Goal: Information Seeking & Learning: Learn about a topic

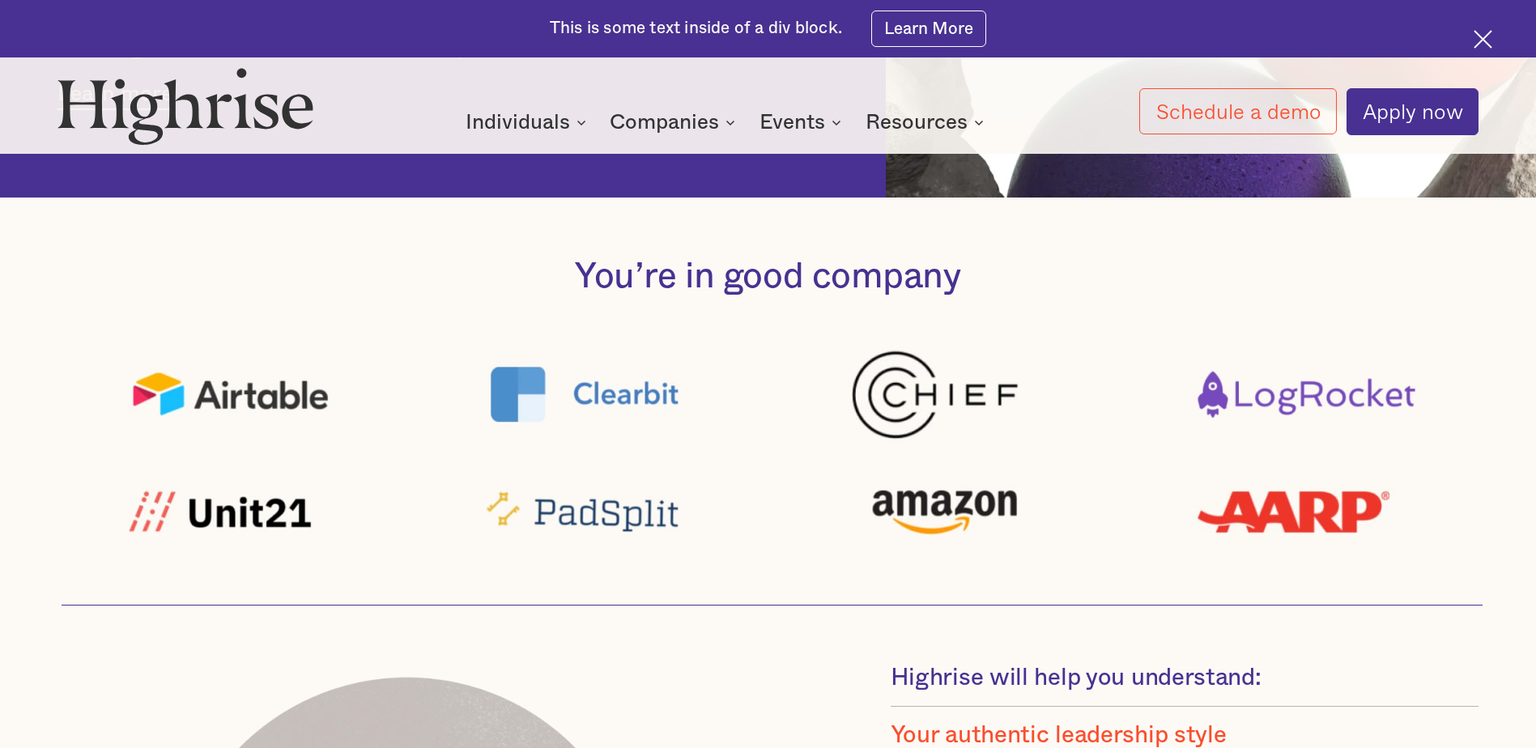
scroll to position [1053, 0]
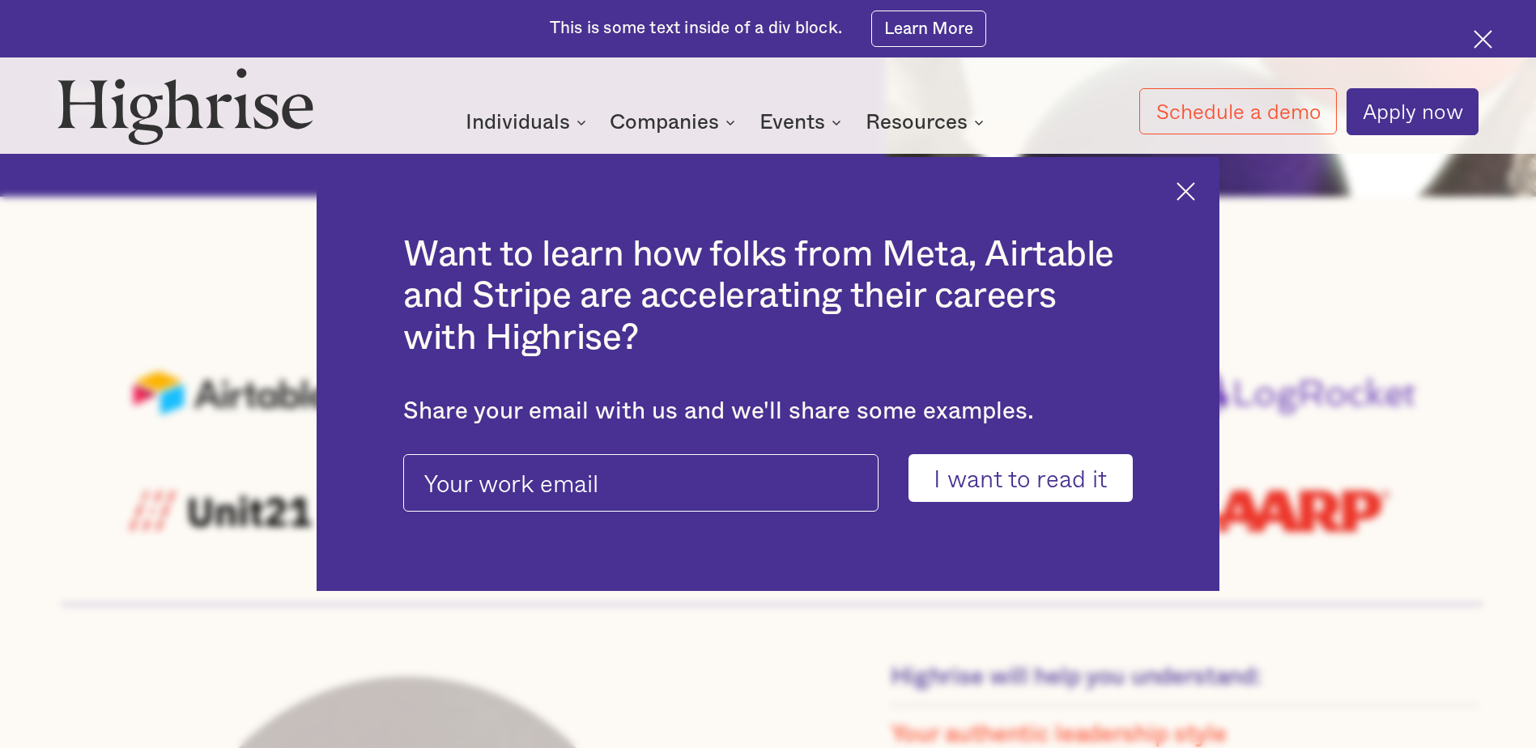
click at [1195, 187] on img at bounding box center [1185, 191] width 19 height 19
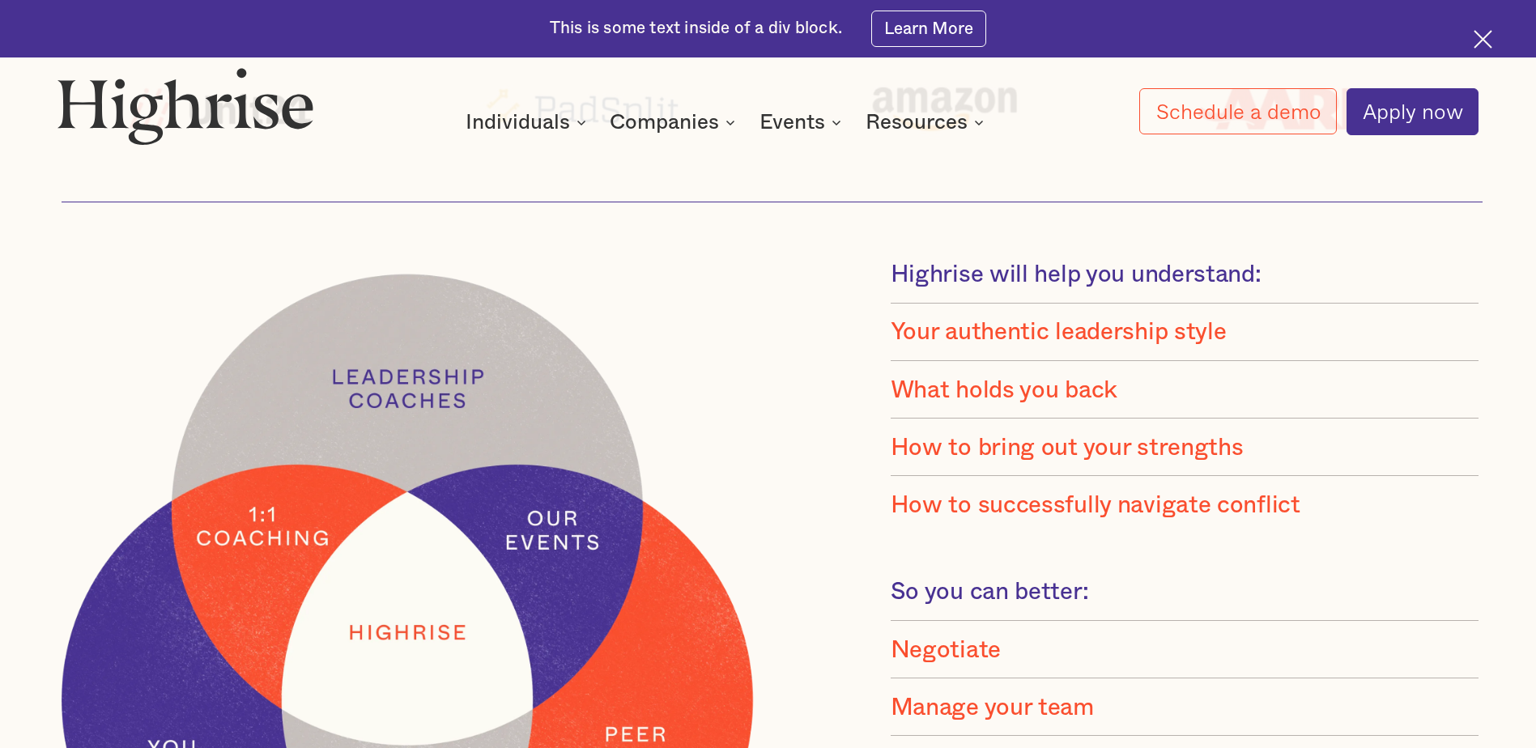
scroll to position [1457, 0]
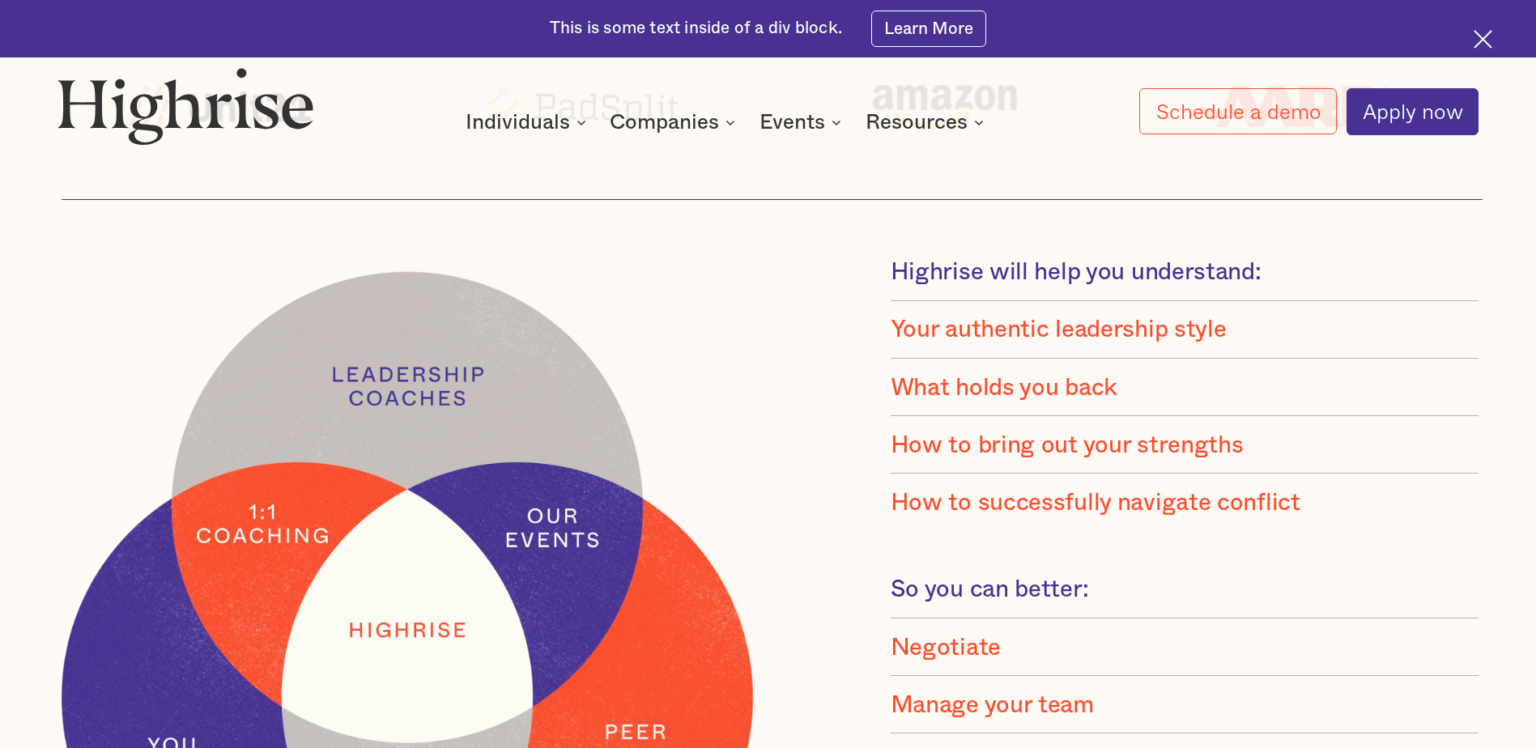
click at [929, 391] on div "What holds you back" at bounding box center [1004, 387] width 227 height 29
click at [931, 389] on div "What holds you back" at bounding box center [1004, 387] width 227 height 29
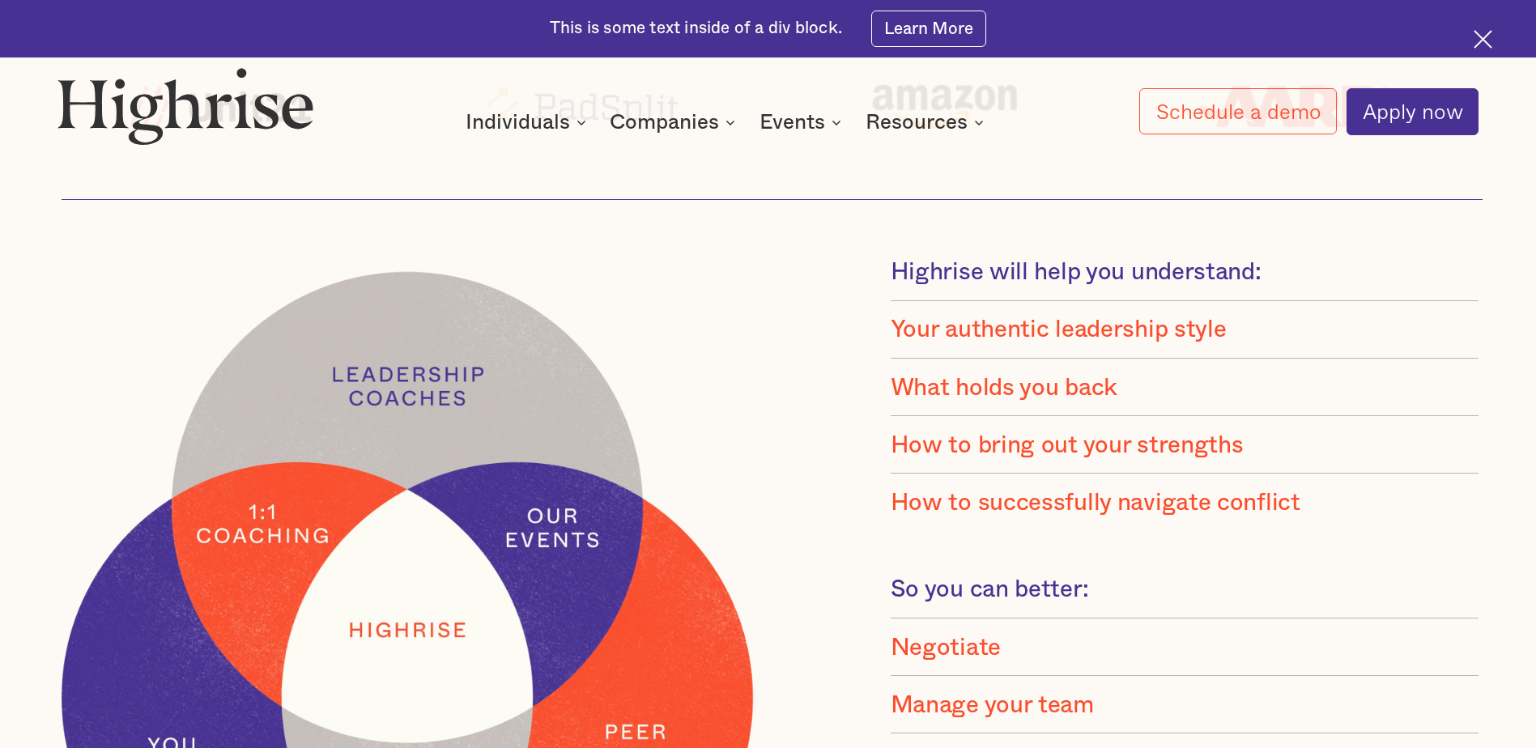
click at [947, 453] on div "How to bring out your strengths" at bounding box center [1067, 445] width 353 height 29
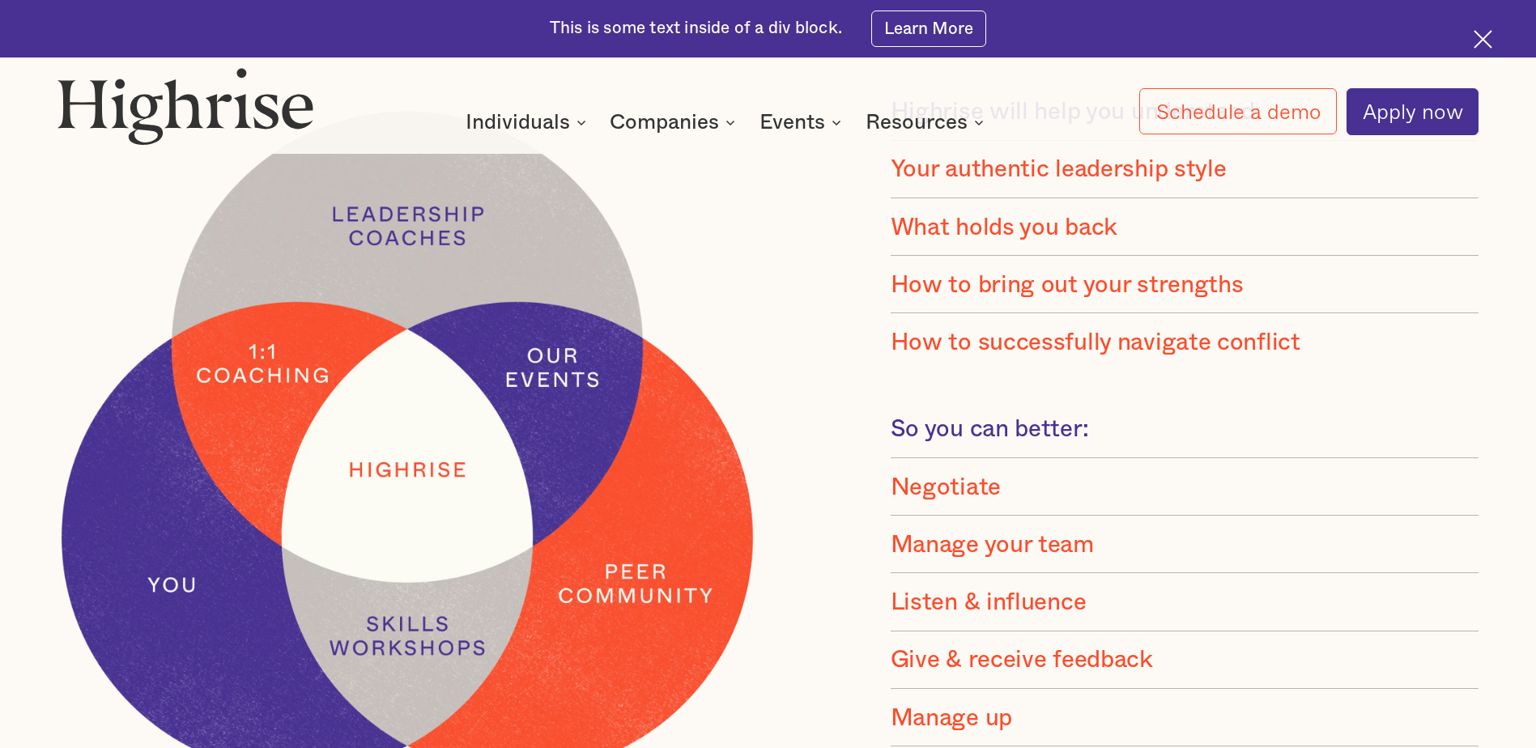
scroll to position [1619, 0]
click at [961, 347] on div "How to successfully navigate conflict" at bounding box center [1096, 340] width 410 height 29
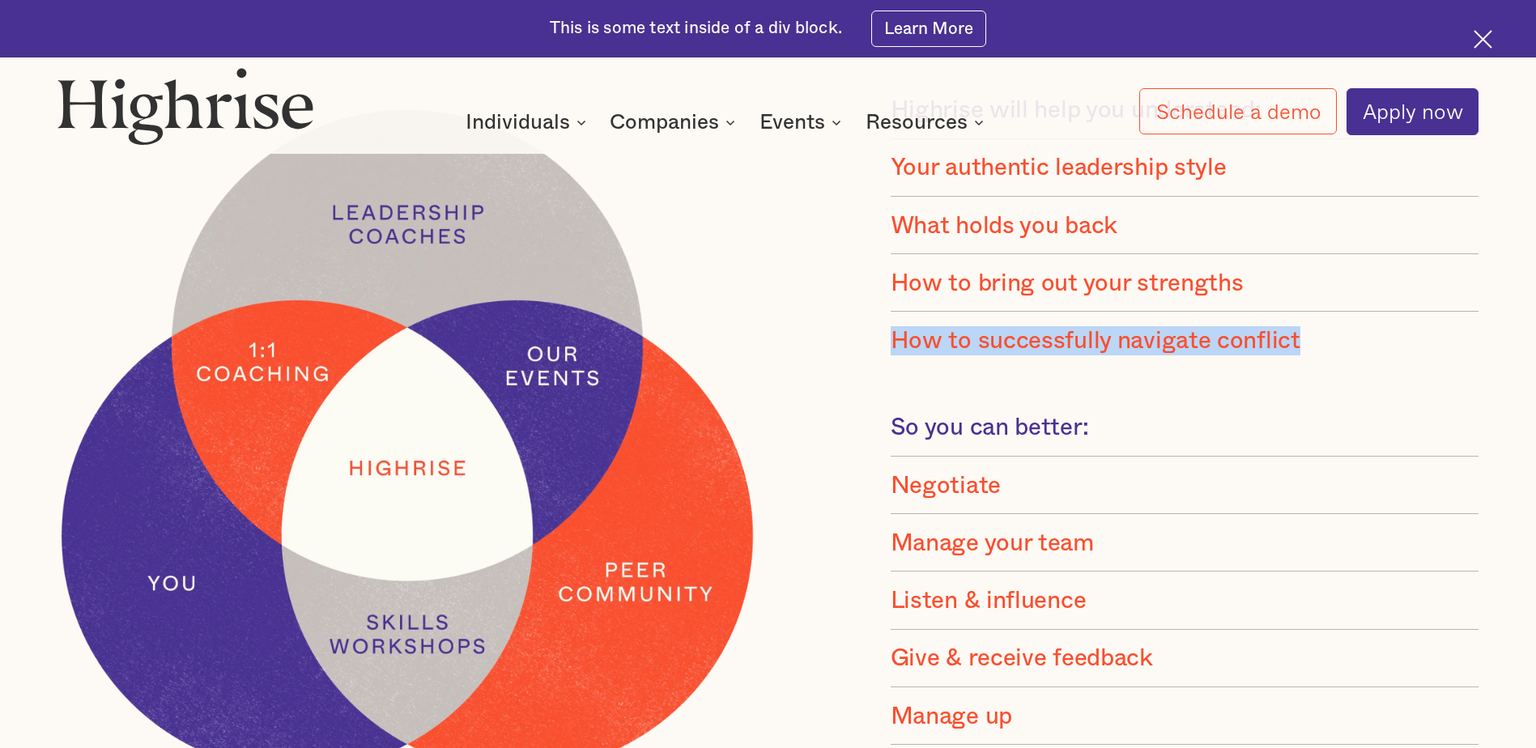
click at [961, 347] on div "How to successfully navigate conflict" at bounding box center [1096, 340] width 410 height 29
drag, startPoint x: 961, startPoint y: 347, endPoint x: 943, endPoint y: 353, distance: 19.0
click at [943, 353] on div "How to successfully navigate conflict" at bounding box center [1096, 340] width 410 height 29
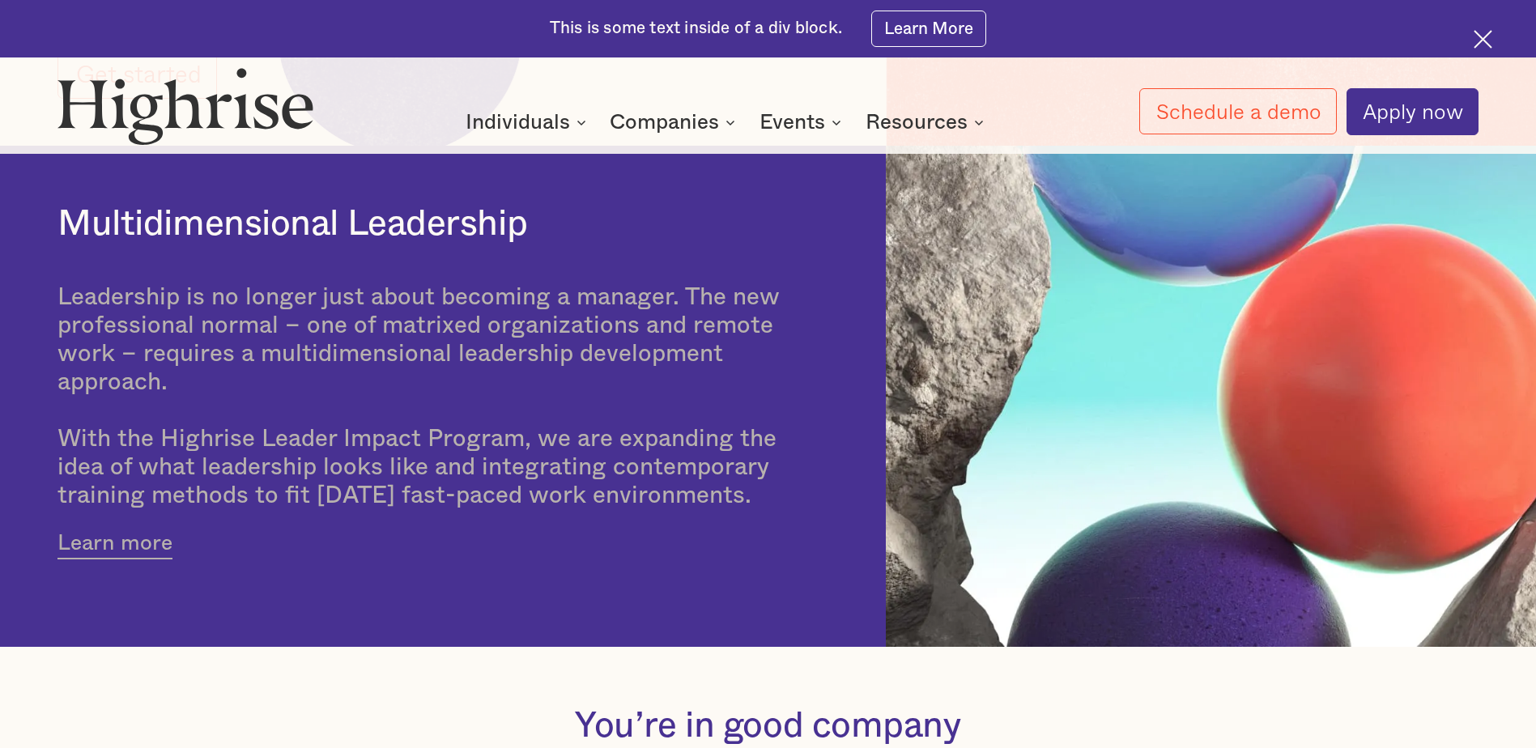
scroll to position [0, 0]
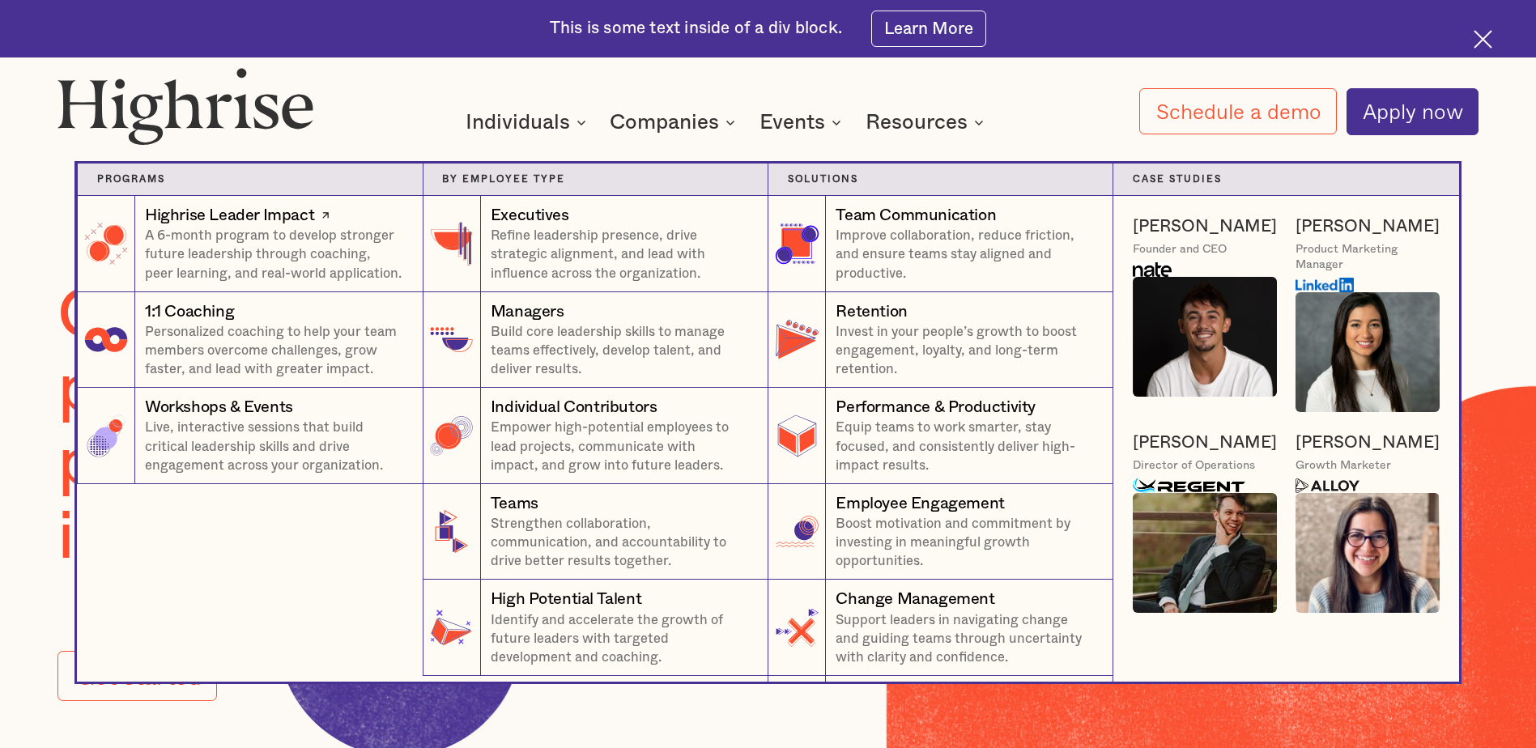
click at [223, 247] on p "A 6-month program to develop stronger future leadership through coaching, peer …" at bounding box center [274, 255] width 258 height 57
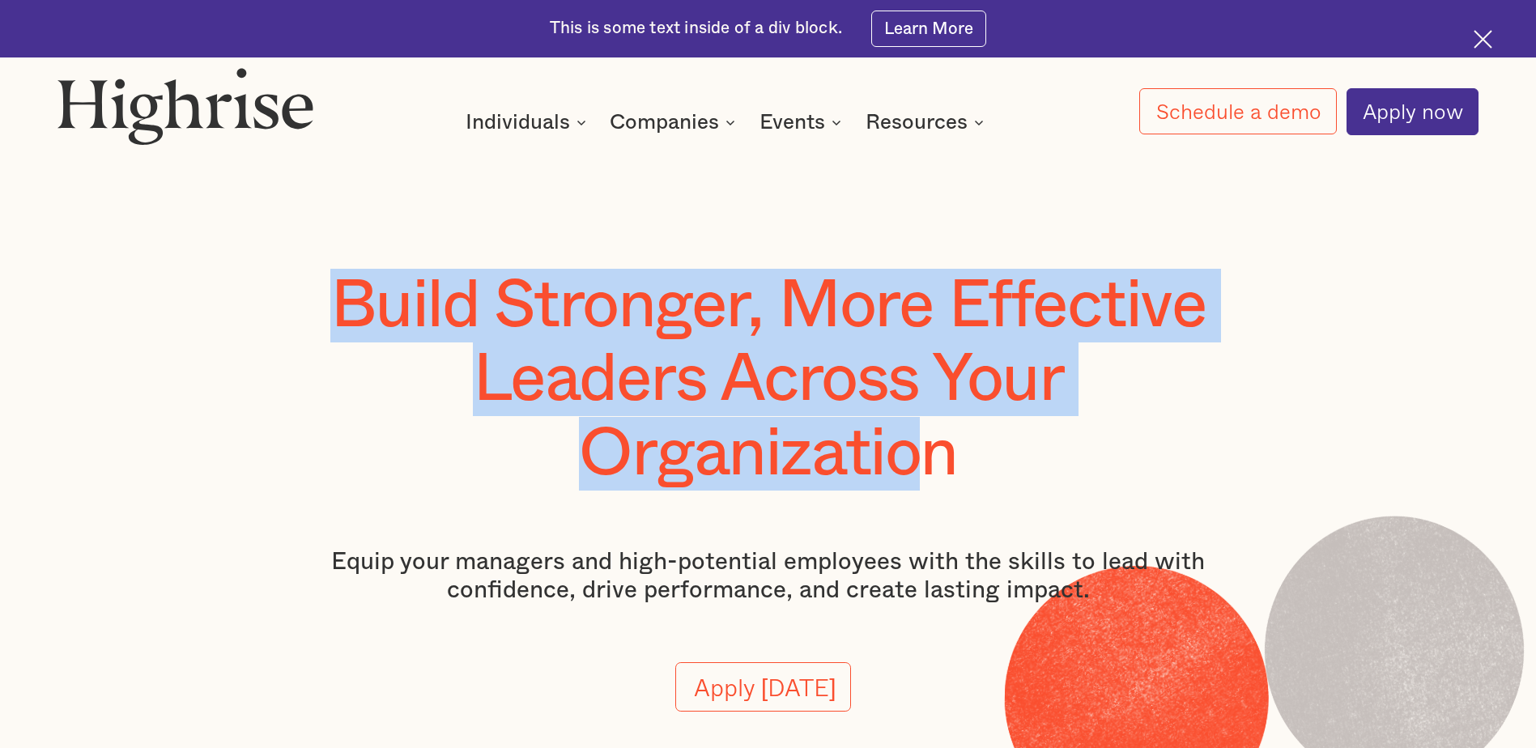
drag, startPoint x: 321, startPoint y: 307, endPoint x: 937, endPoint y: 477, distance: 639.2
click at [937, 477] on h1 "Build Stronger, More Effective Leaders Across Your Organization" at bounding box center [768, 380] width 966 height 222
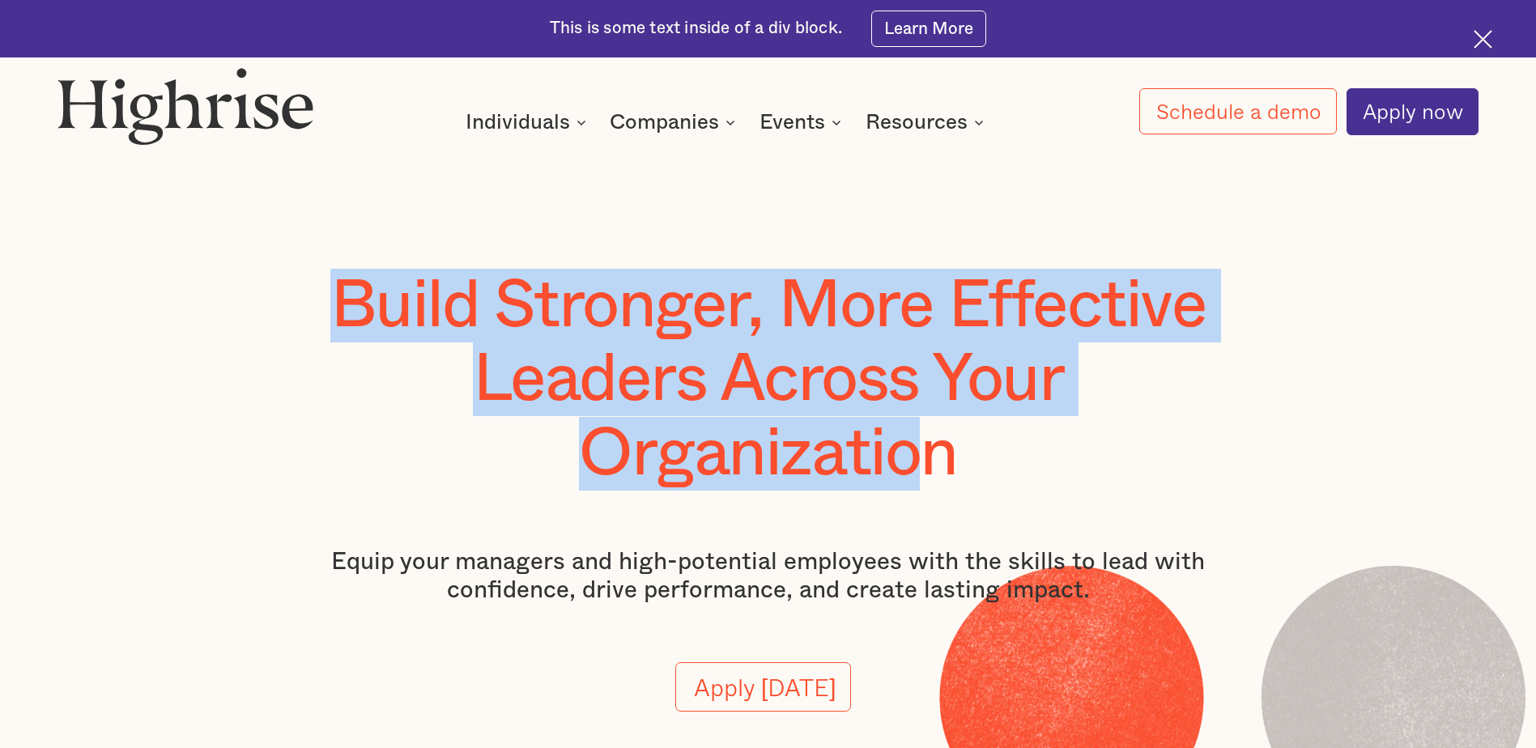
drag, startPoint x: 937, startPoint y: 477, endPoint x: 722, endPoint y: 429, distance: 219.8
click at [722, 429] on h1 "Build Stronger, More Effective Leaders Across Your Organization" at bounding box center [768, 380] width 966 height 222
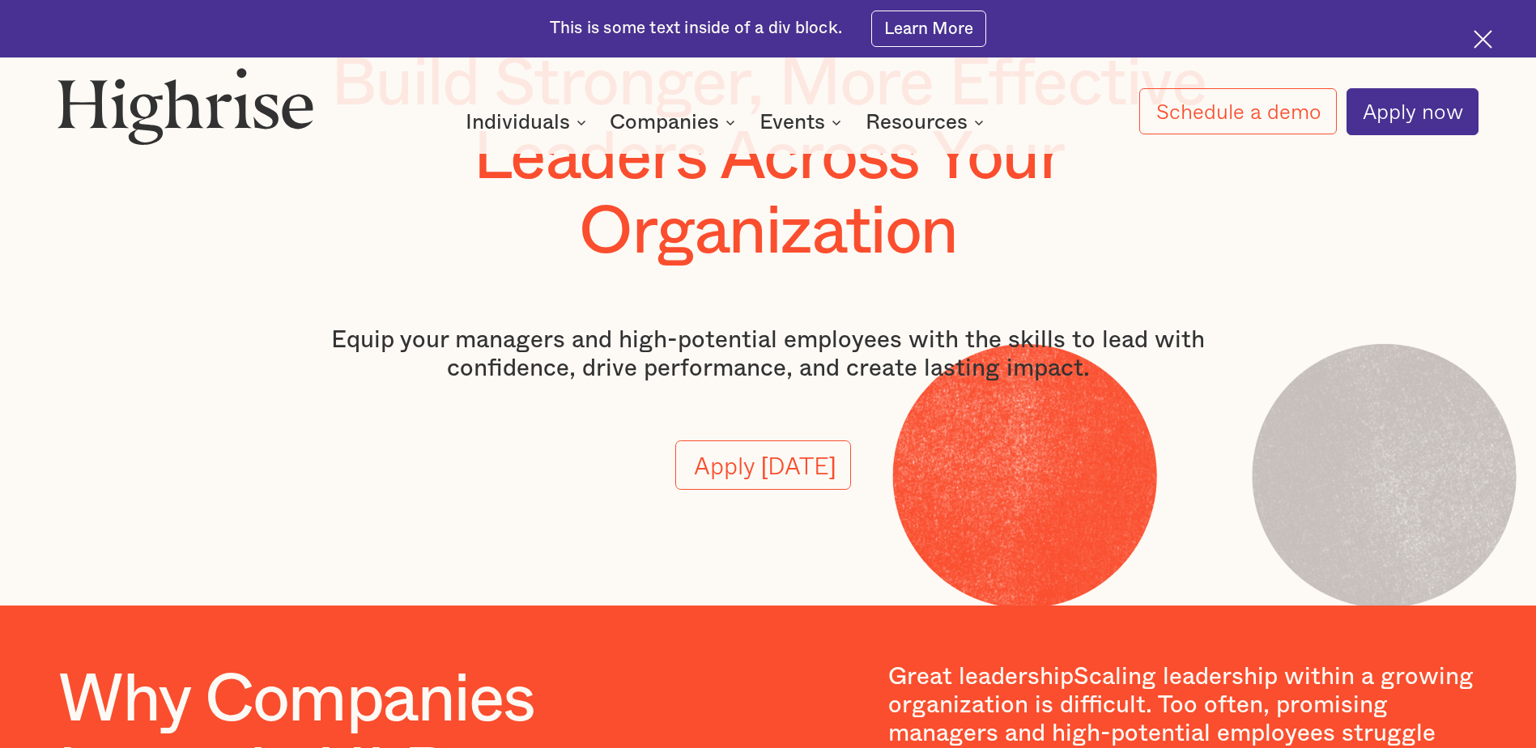
scroll to position [243, 0]
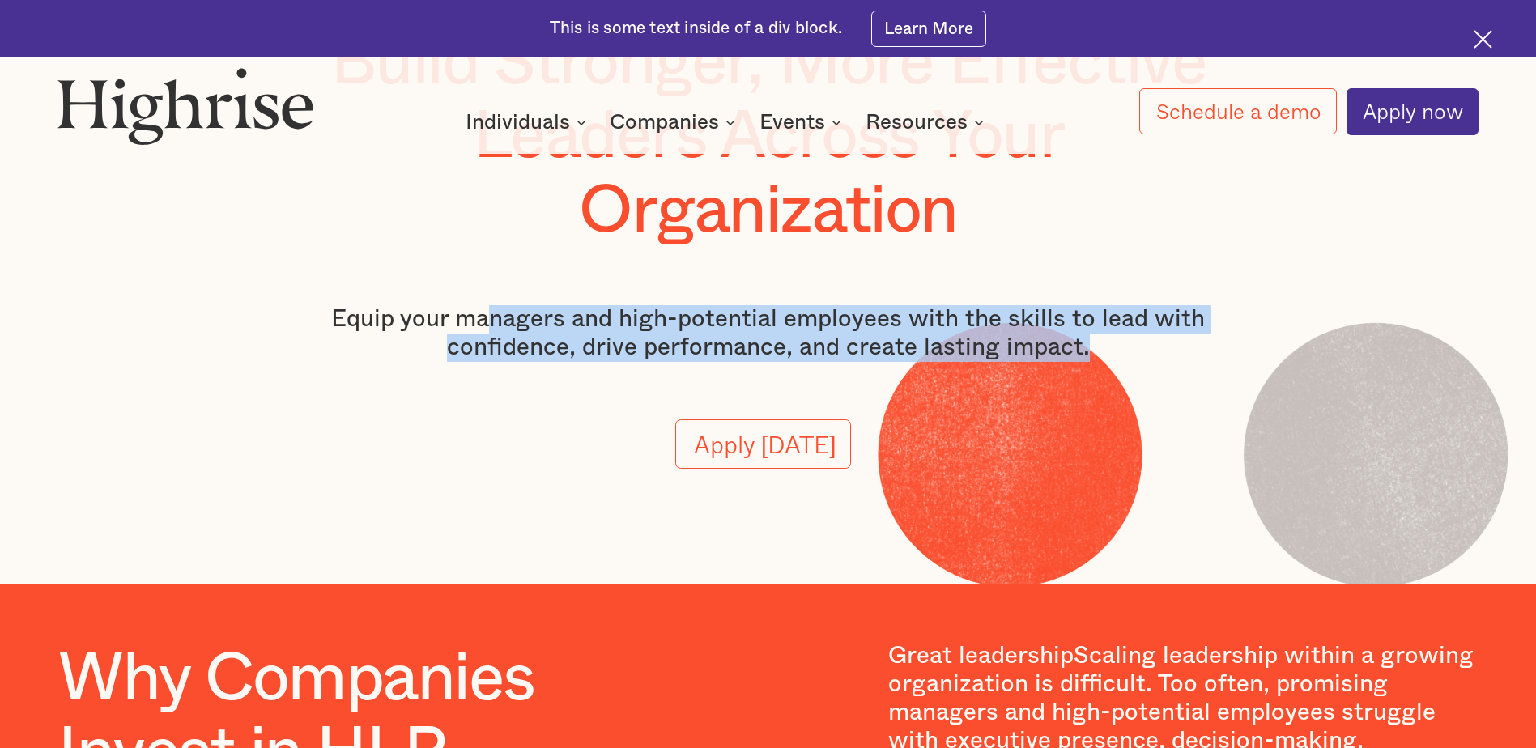
drag, startPoint x: 496, startPoint y: 327, endPoint x: 1148, endPoint y: 355, distance: 653.2
click at [1148, 355] on p "Equip your managers and high-potential employees with the skills to lead with c…" at bounding box center [768, 333] width 966 height 57
drag, startPoint x: 1148, startPoint y: 355, endPoint x: 869, endPoint y: 325, distance: 281.0
click at [869, 325] on p "Equip your managers and high-potential employees with the skills to lead with c…" at bounding box center [768, 333] width 966 height 57
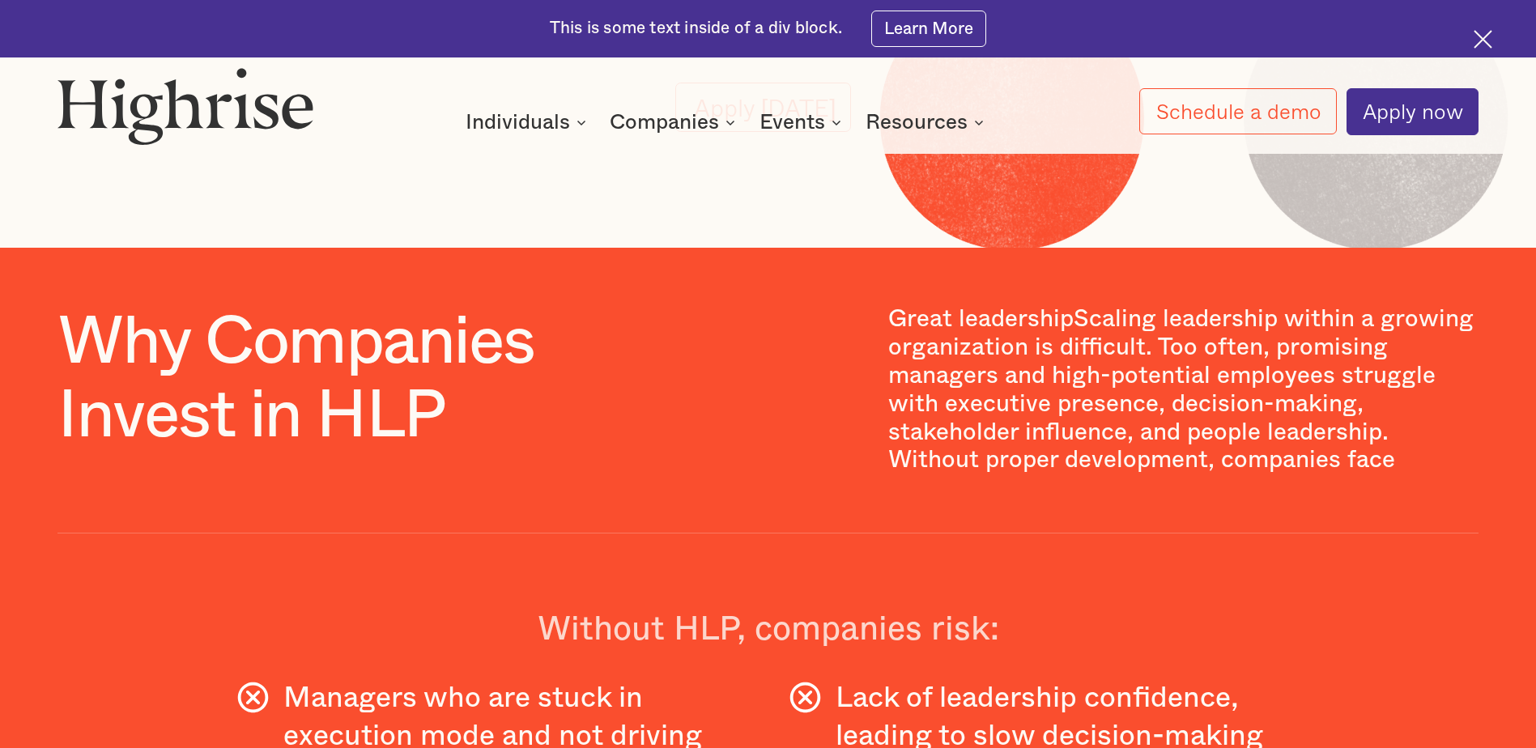
scroll to position [648, 0]
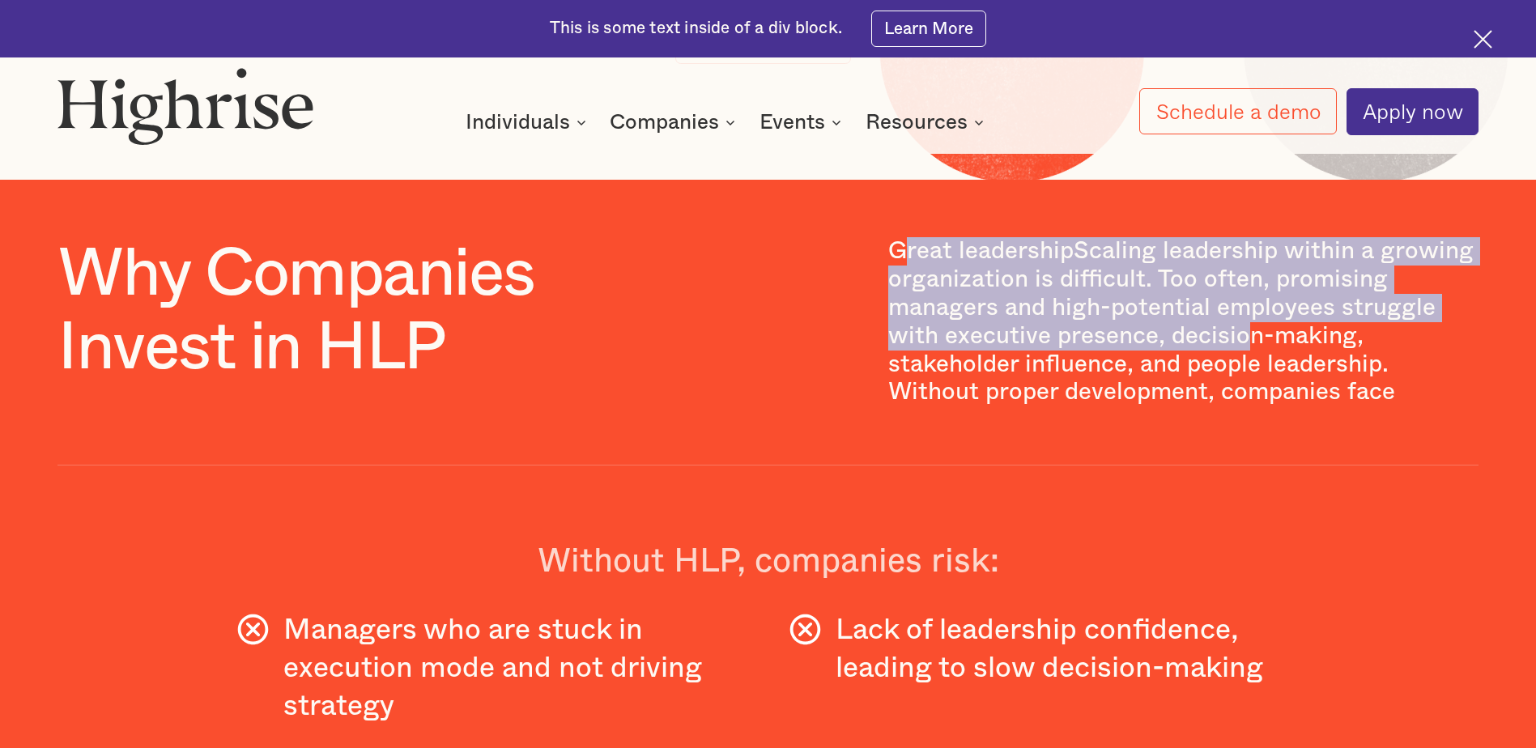
drag, startPoint x: 899, startPoint y: 261, endPoint x: 1246, endPoint y: 364, distance: 362.3
click at [1246, 364] on p "Great leadershipScaling leadership within a growing organization is difficult. …" at bounding box center [1183, 322] width 590 height 170
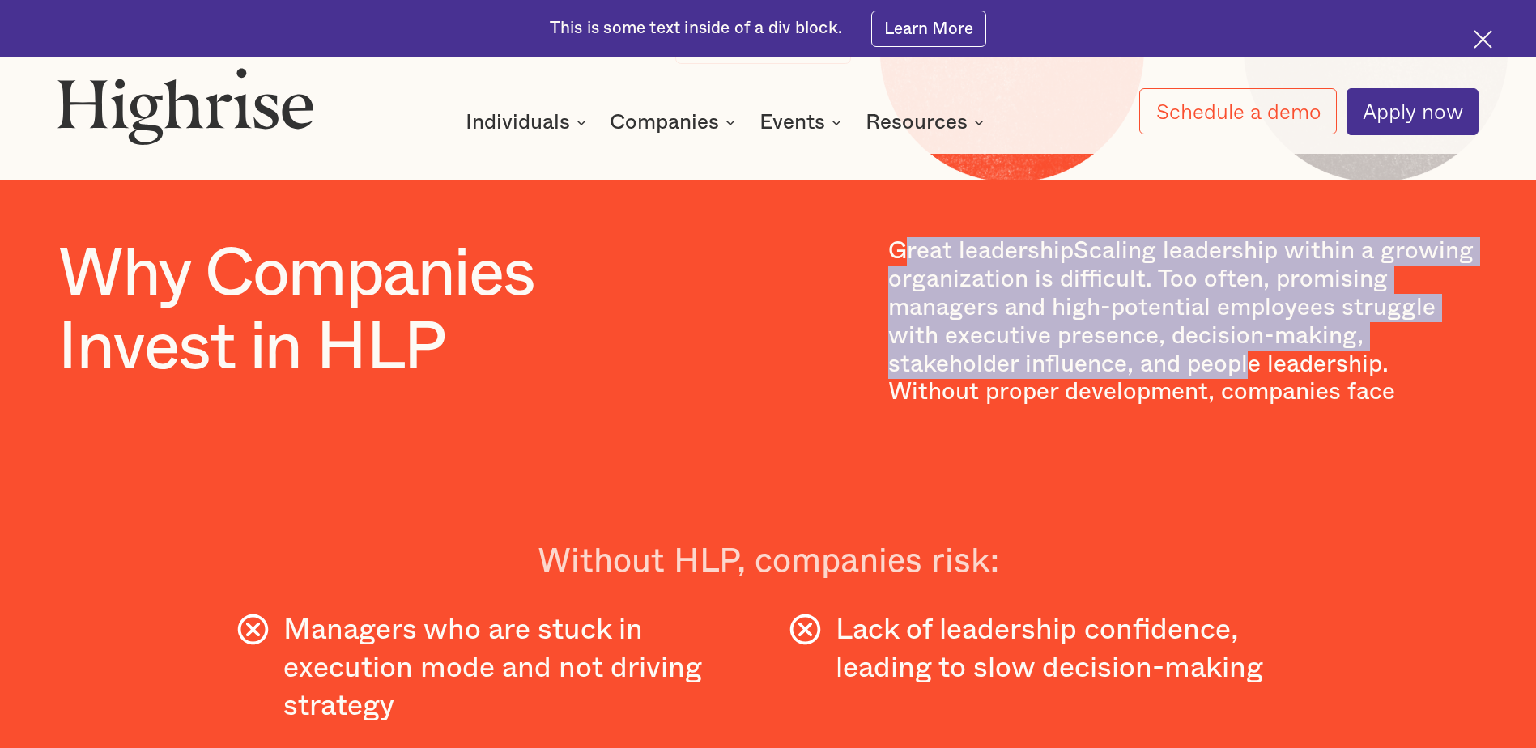
drag, startPoint x: 1246, startPoint y: 364, endPoint x: 985, endPoint y: 324, distance: 264.5
click at [985, 324] on p "Great leadershipScaling leadership within a growing organization is difficult. …" at bounding box center [1183, 322] width 590 height 170
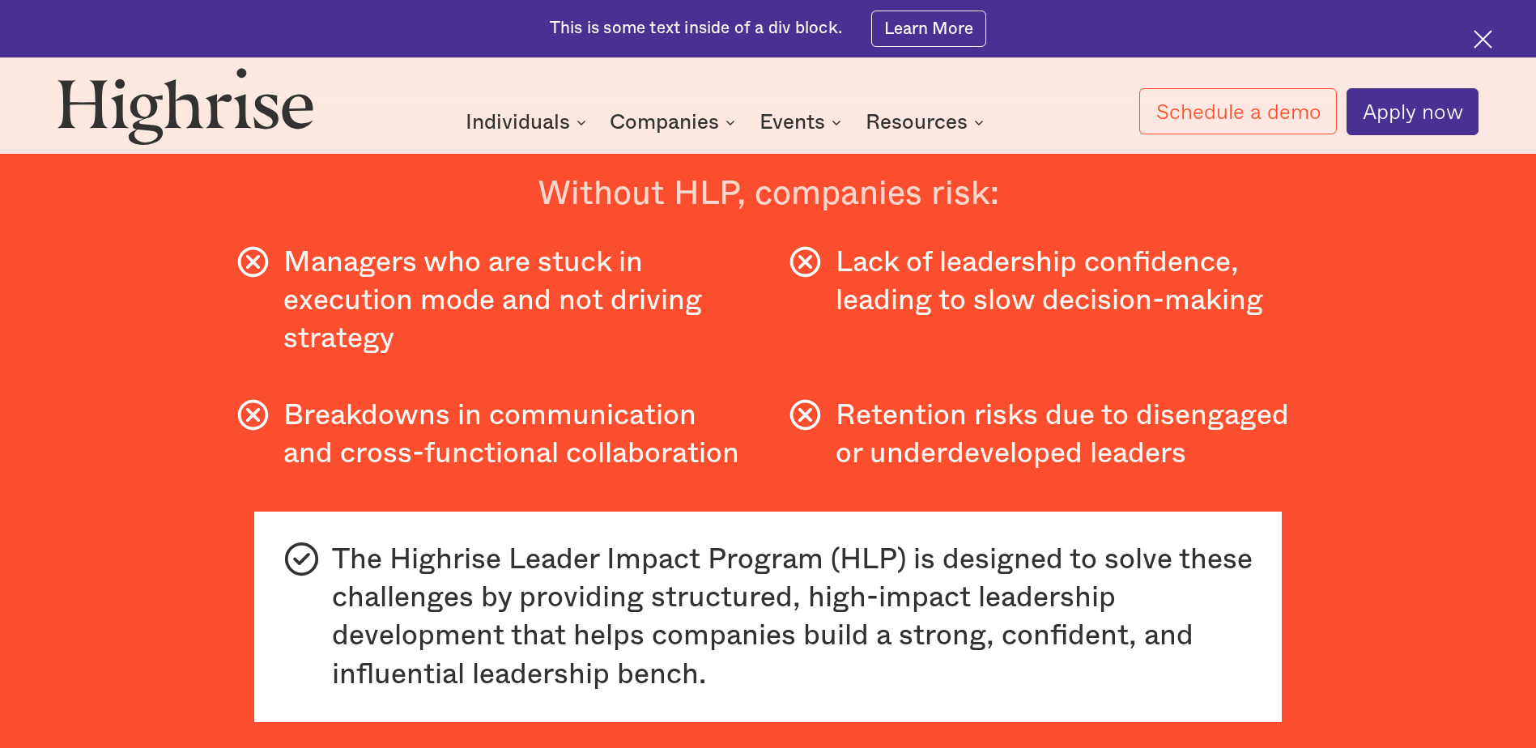
scroll to position [1053, 0]
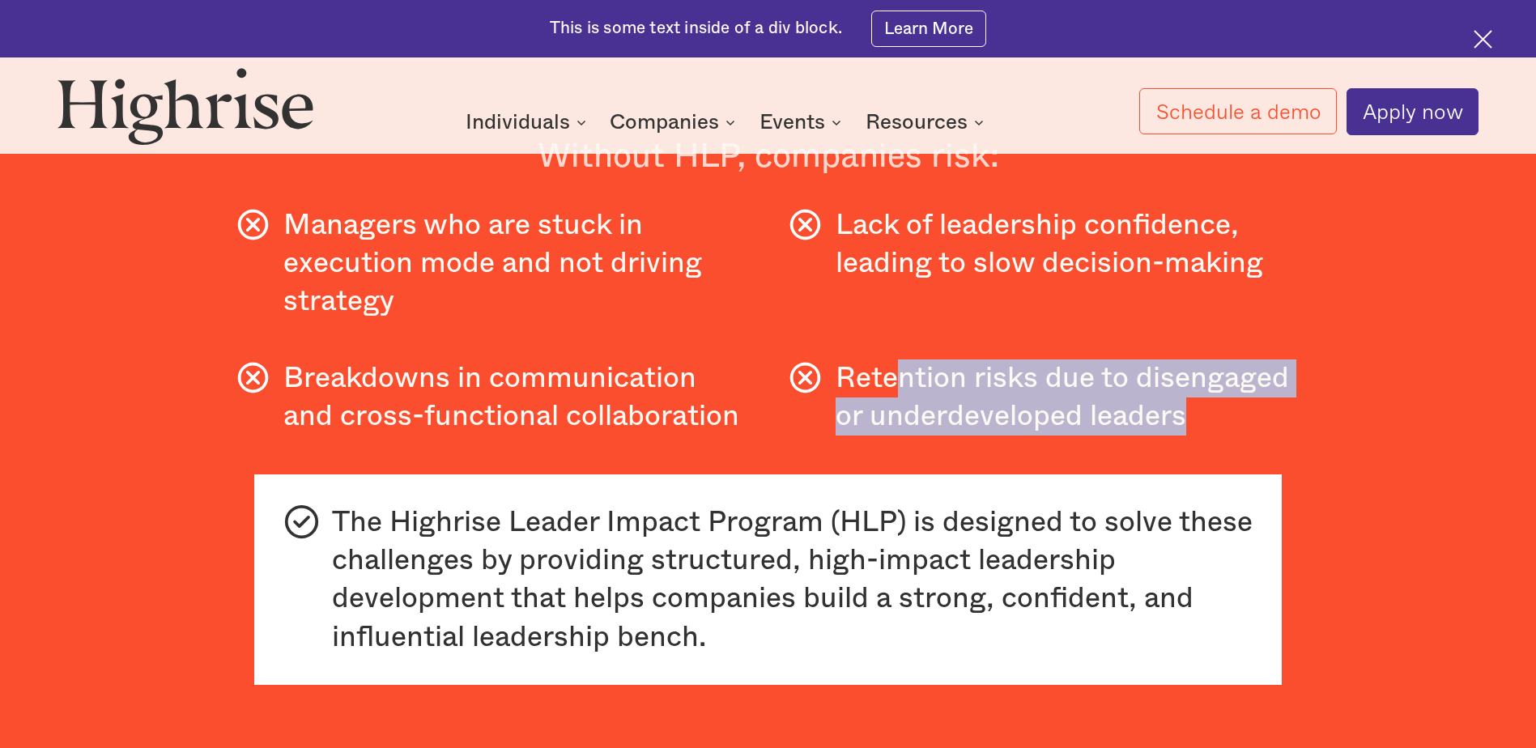
drag, startPoint x: 902, startPoint y: 397, endPoint x: 1248, endPoint y: 451, distance: 350.0
click at [1248, 451] on div "Why Companies Invest in HLP Great leadershipScaling leadership within a growing…" at bounding box center [767, 277] width 1421 height 891
drag, startPoint x: 1248, startPoint y: 451, endPoint x: 1108, endPoint y: 431, distance: 141.5
click at [1106, 434] on div "Retention risks due to disengaged or underdeveloped leaders" at bounding box center [1068, 398] width 465 height 77
click at [1108, 431] on div "Retention risks due to disengaged or underdeveloped leaders" at bounding box center [1068, 398] width 465 height 77
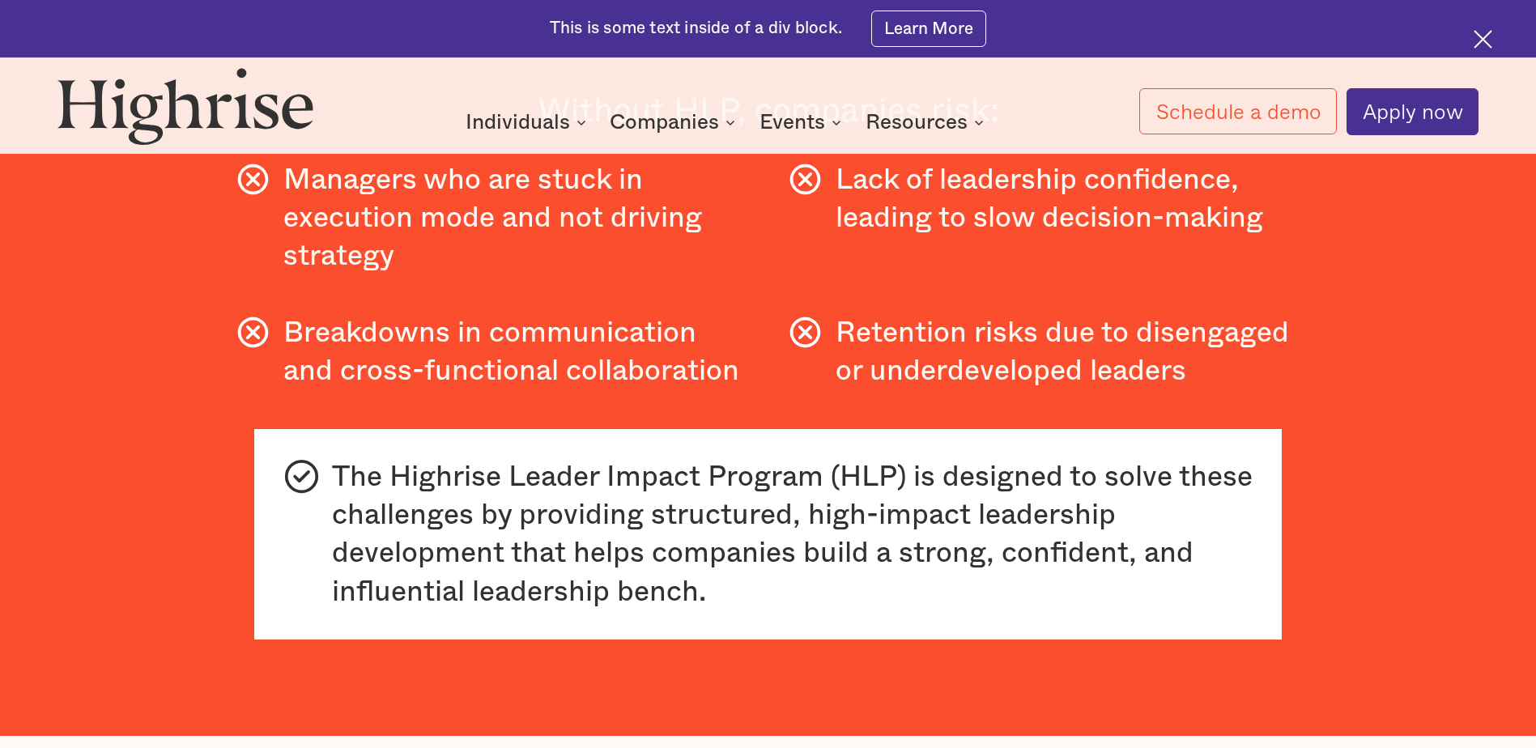
scroll to position [1134, 0]
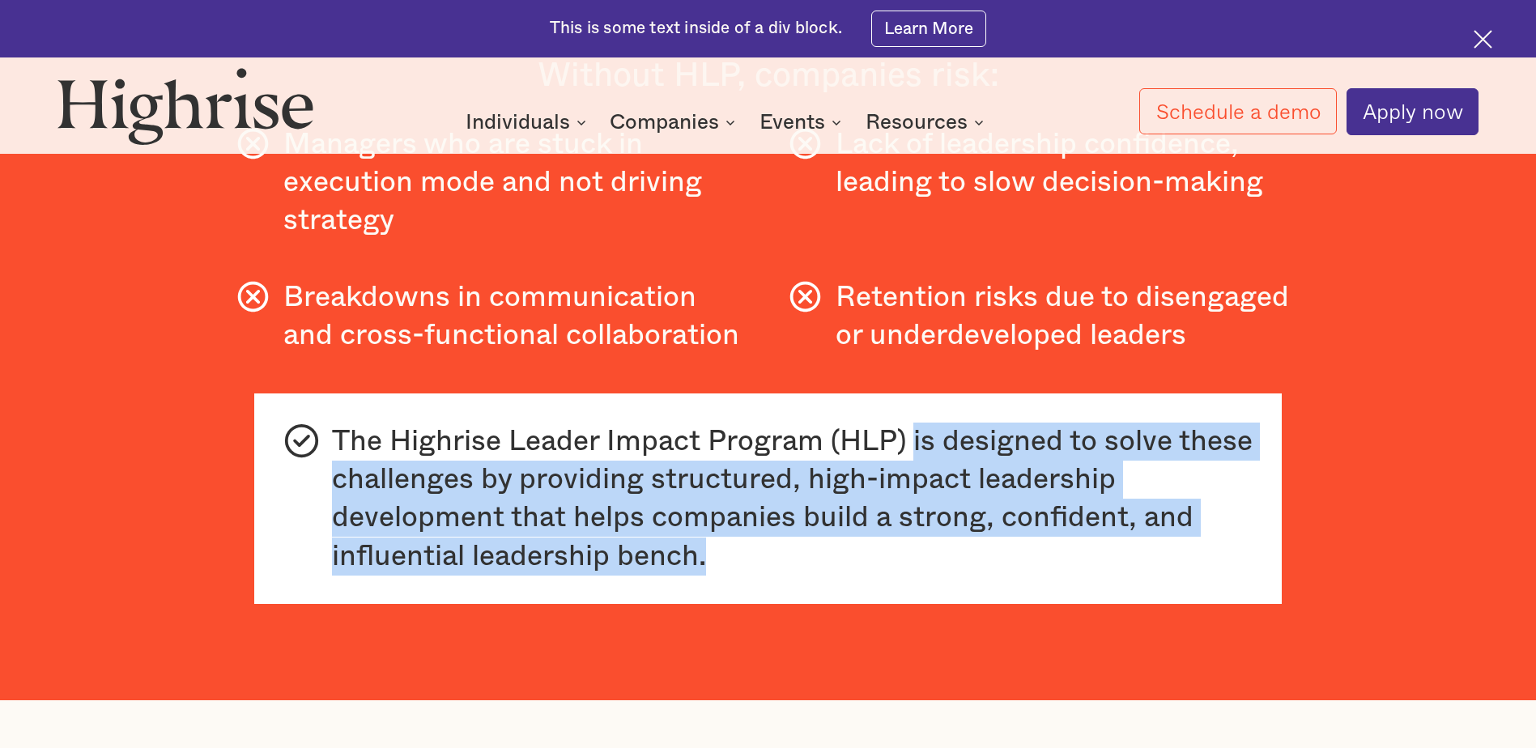
drag, startPoint x: 913, startPoint y: 457, endPoint x: 801, endPoint y: 571, distance: 159.7
click at [801, 571] on div "The Highrise Leader Impact Program (HLP) is designed to solve these challenges …" at bounding box center [792, 499] width 921 height 153
drag, startPoint x: 801, startPoint y: 571, endPoint x: 564, endPoint y: 517, distance: 243.4
click at [564, 517] on div "The Highrise Leader Impact Program (HLP) is designed to solve these challenges …" at bounding box center [792, 499] width 921 height 153
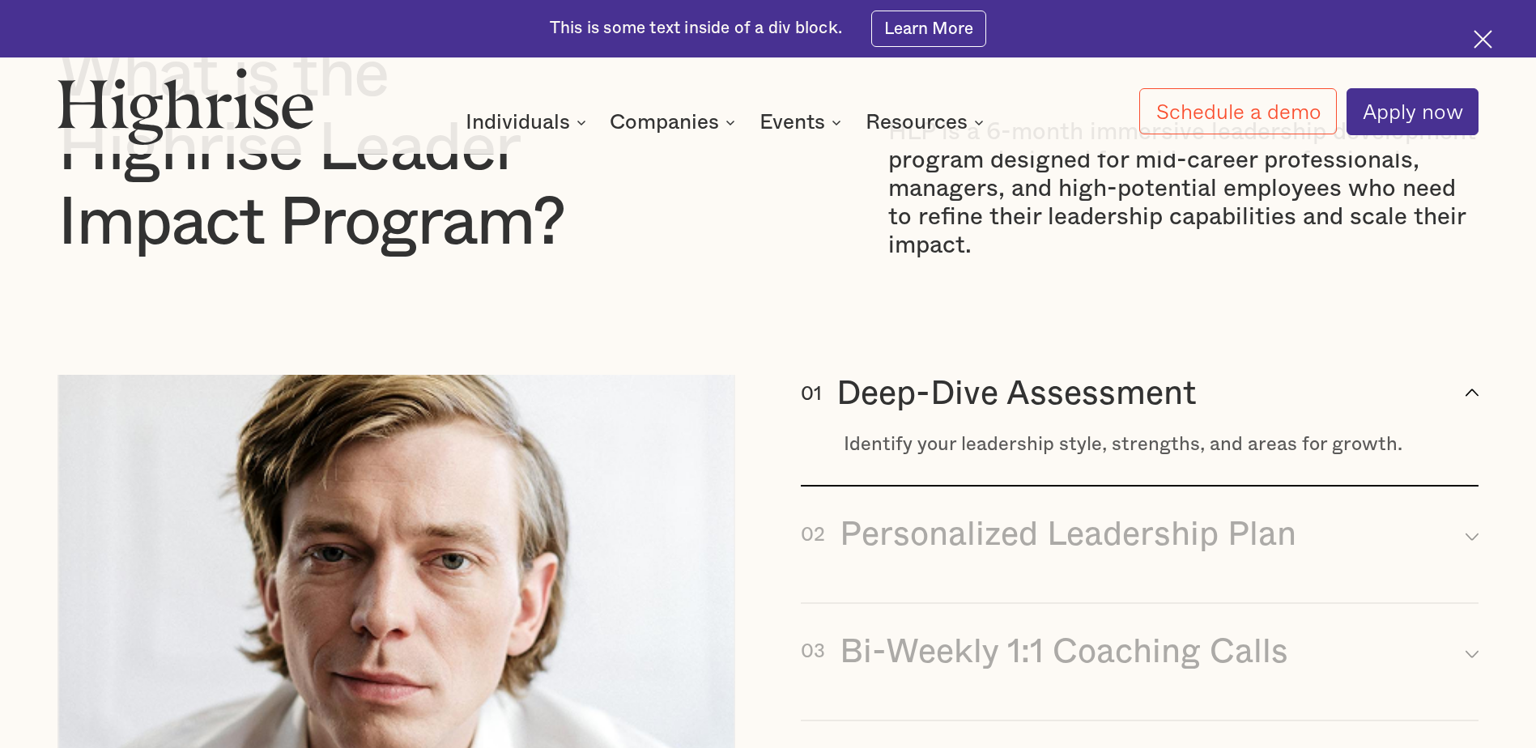
scroll to position [1943, 0]
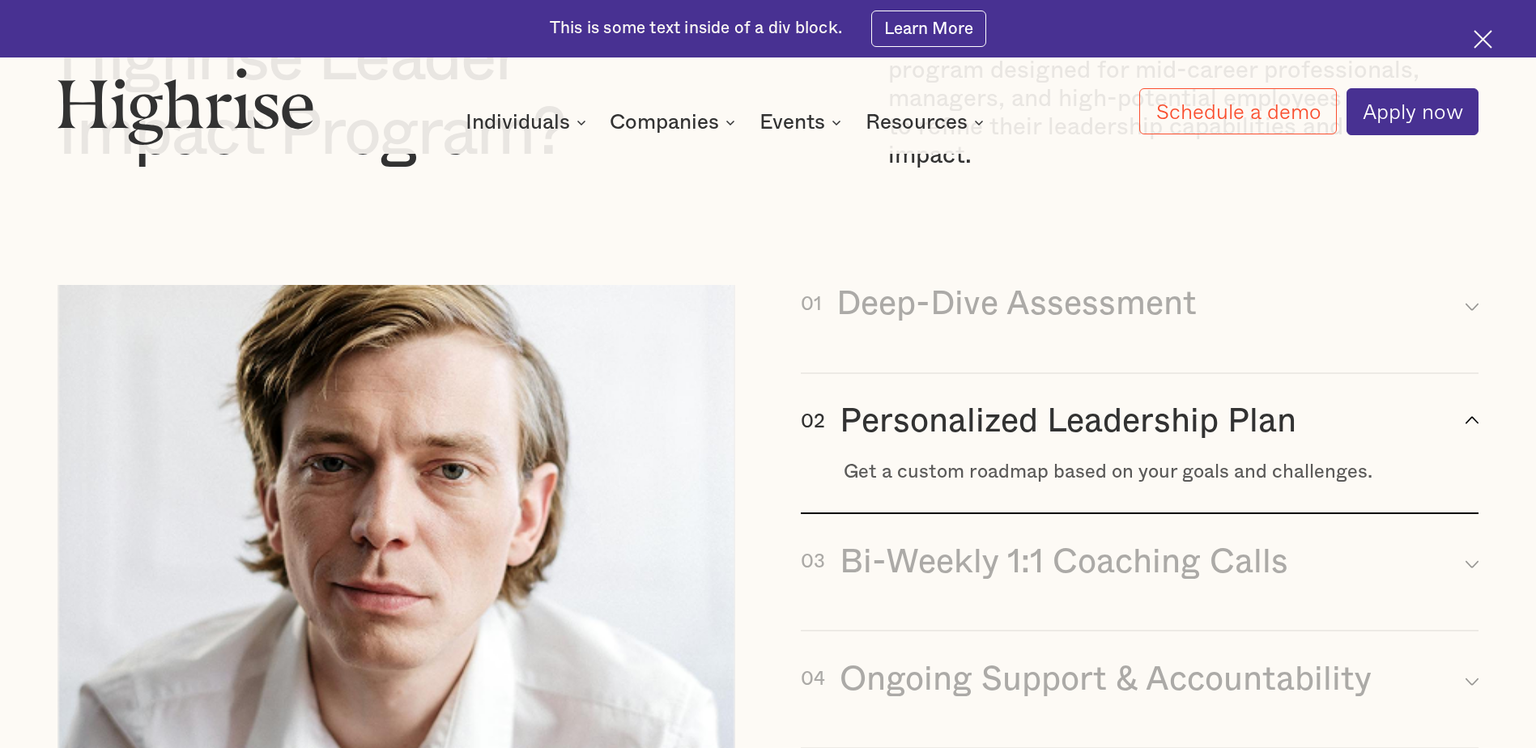
click at [1470, 427] on icon "arrow_up [#337] Created with Sketch." at bounding box center [1472, 420] width 13 height 13
click at [1247, 482] on div "Get a custom roadmap based on your goals and challenges." at bounding box center [1161, 472] width 635 height 23
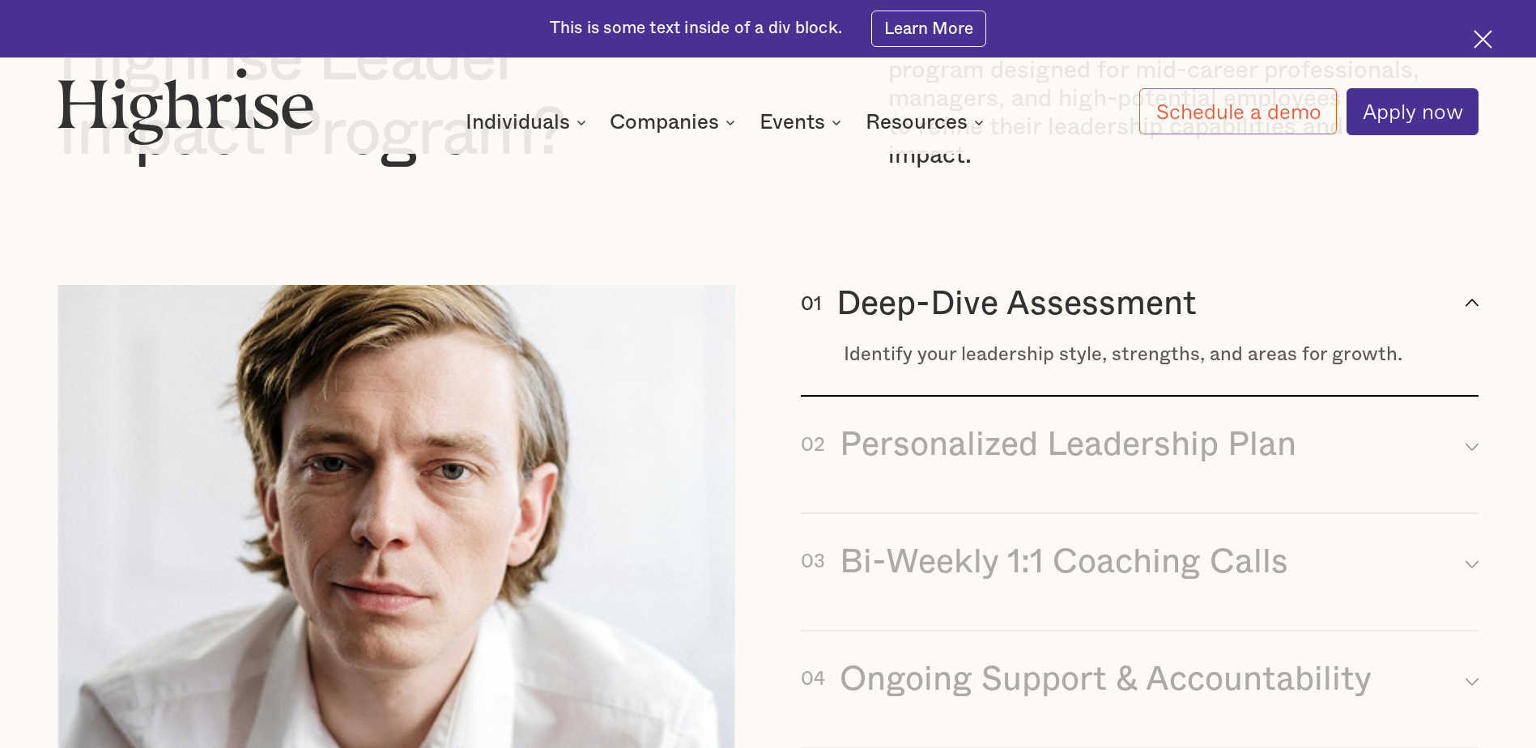
click at [1079, 324] on div "Deep-Dive Assessment" at bounding box center [1016, 304] width 360 height 39
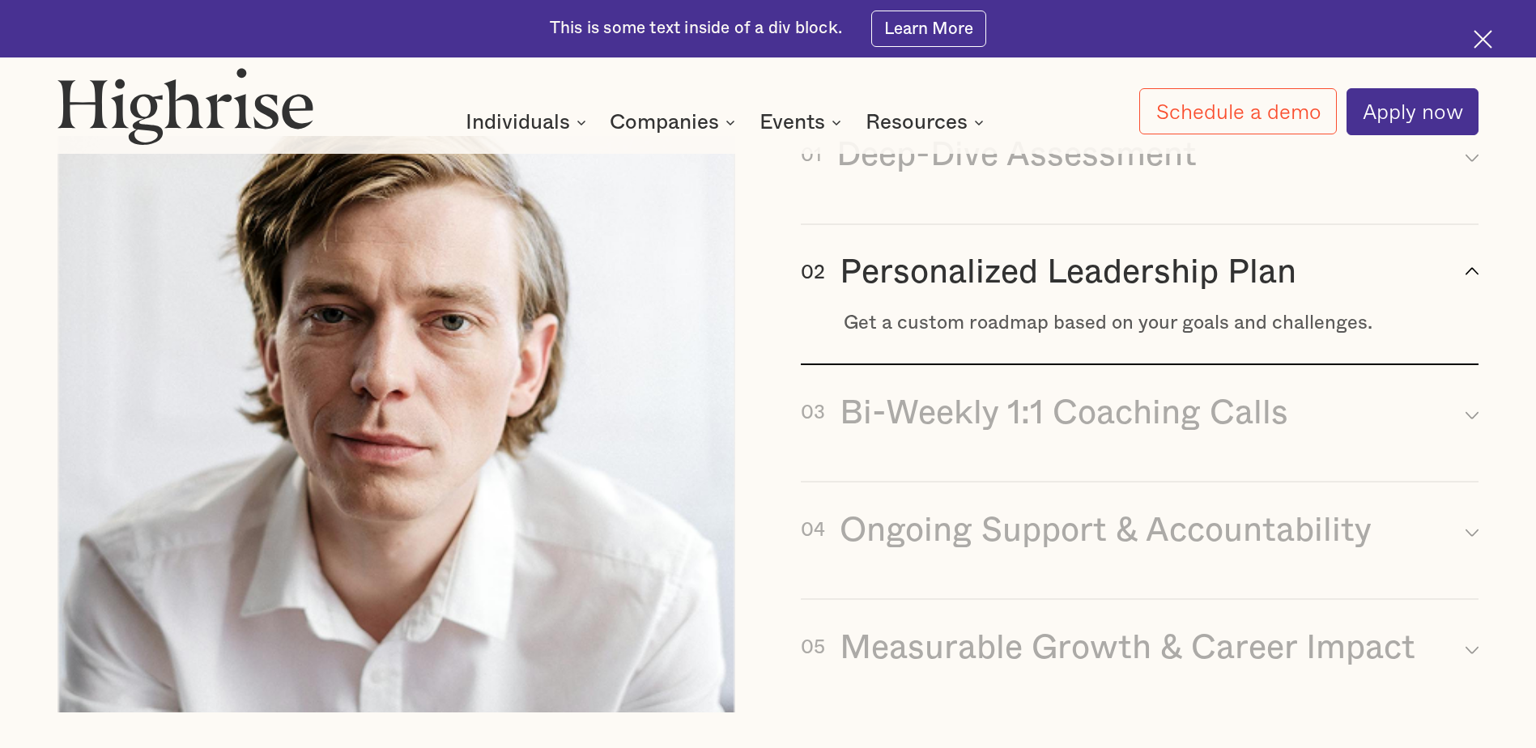
scroll to position [2105, 0]
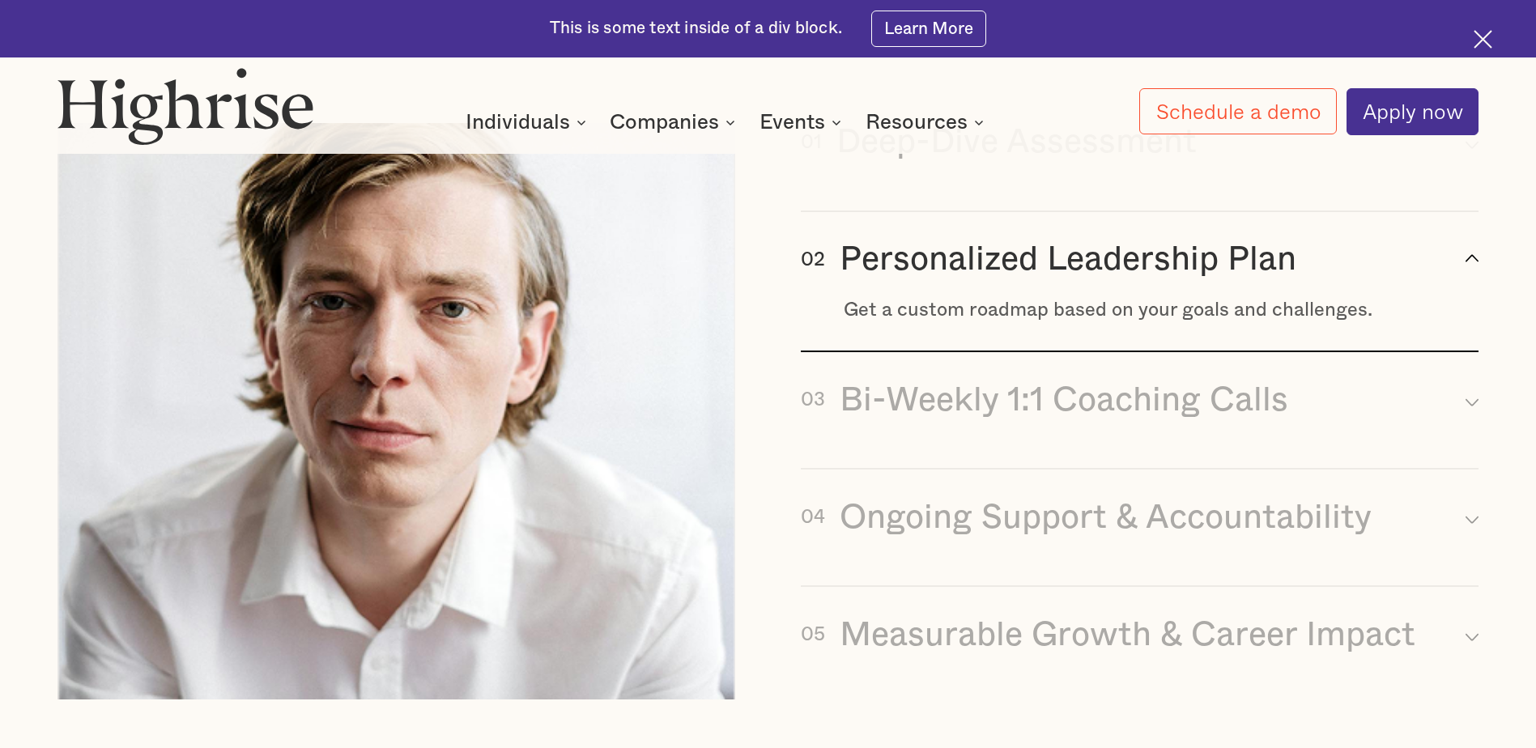
click at [951, 321] on div "Get a custom roadmap based on your goals and challenges." at bounding box center [1161, 310] width 635 height 23
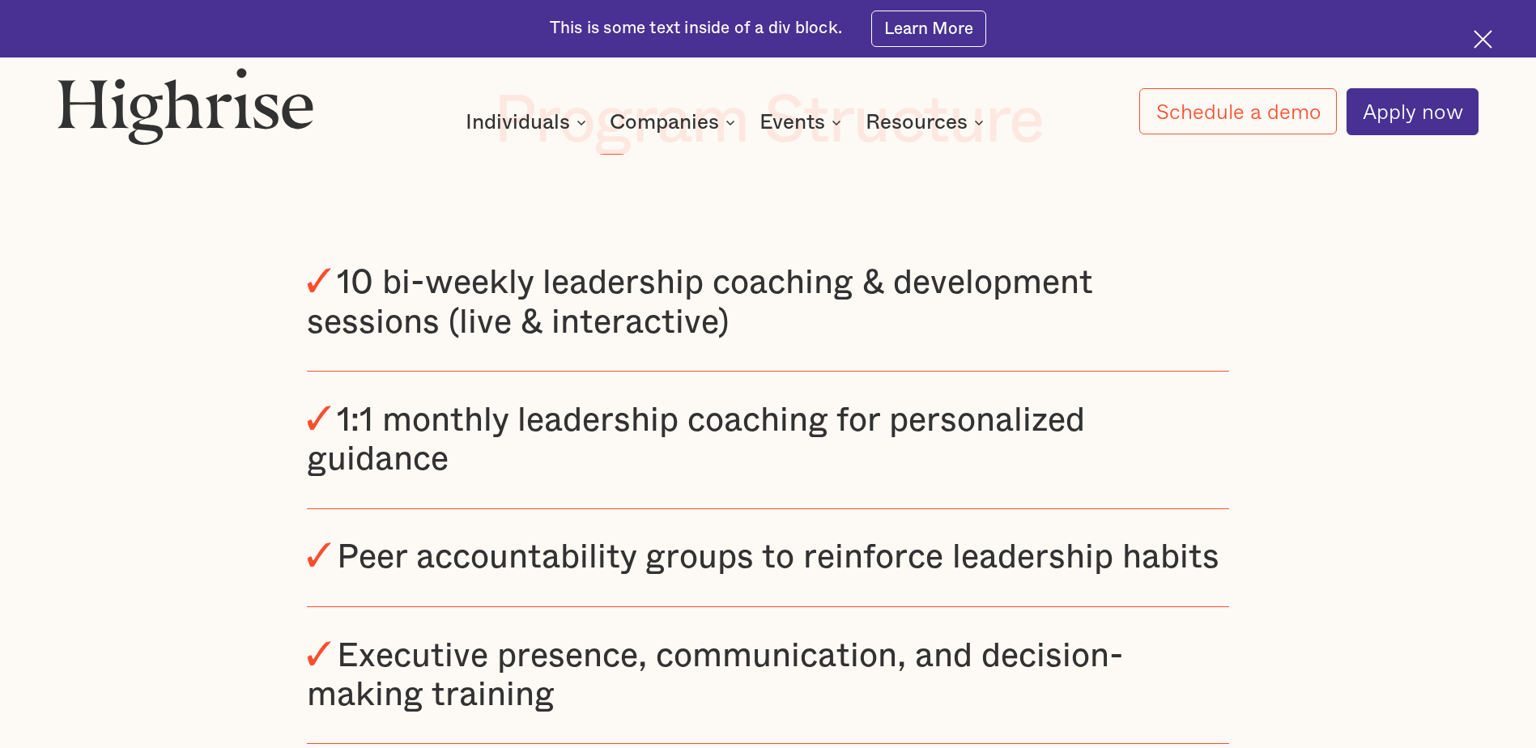
scroll to position [2834, 0]
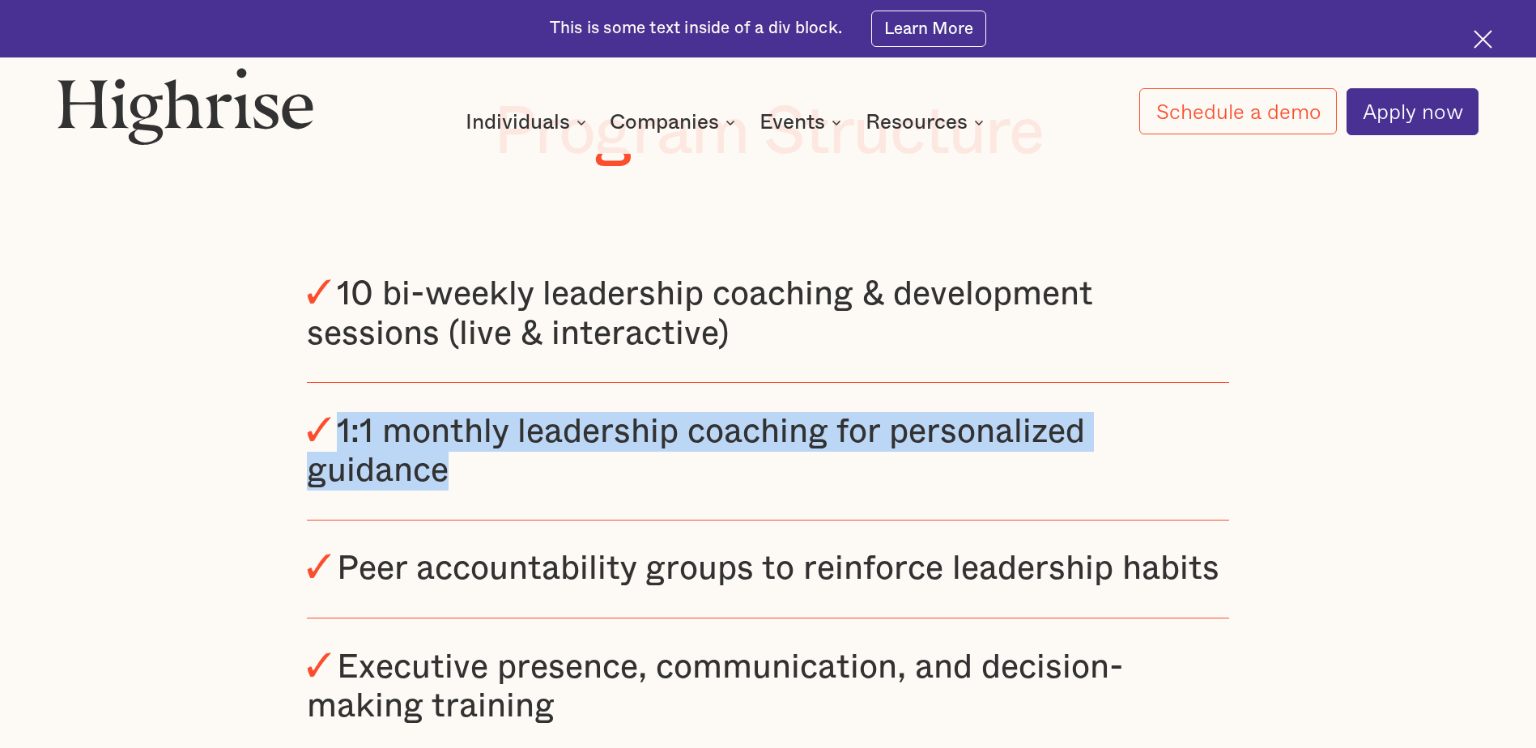
drag, startPoint x: 332, startPoint y: 443, endPoint x: 525, endPoint y: 514, distance: 205.5
click at [525, 491] on div "1:1 monthly leadership coaching for personalized guidance" at bounding box center [767, 451] width 921 height 79
drag, startPoint x: 525, startPoint y: 514, endPoint x: 445, endPoint y: 505, distance: 79.8
click at [445, 487] on div "1:1 monthly leadership coaching for personalized guidance" at bounding box center [696, 451] width 778 height 72
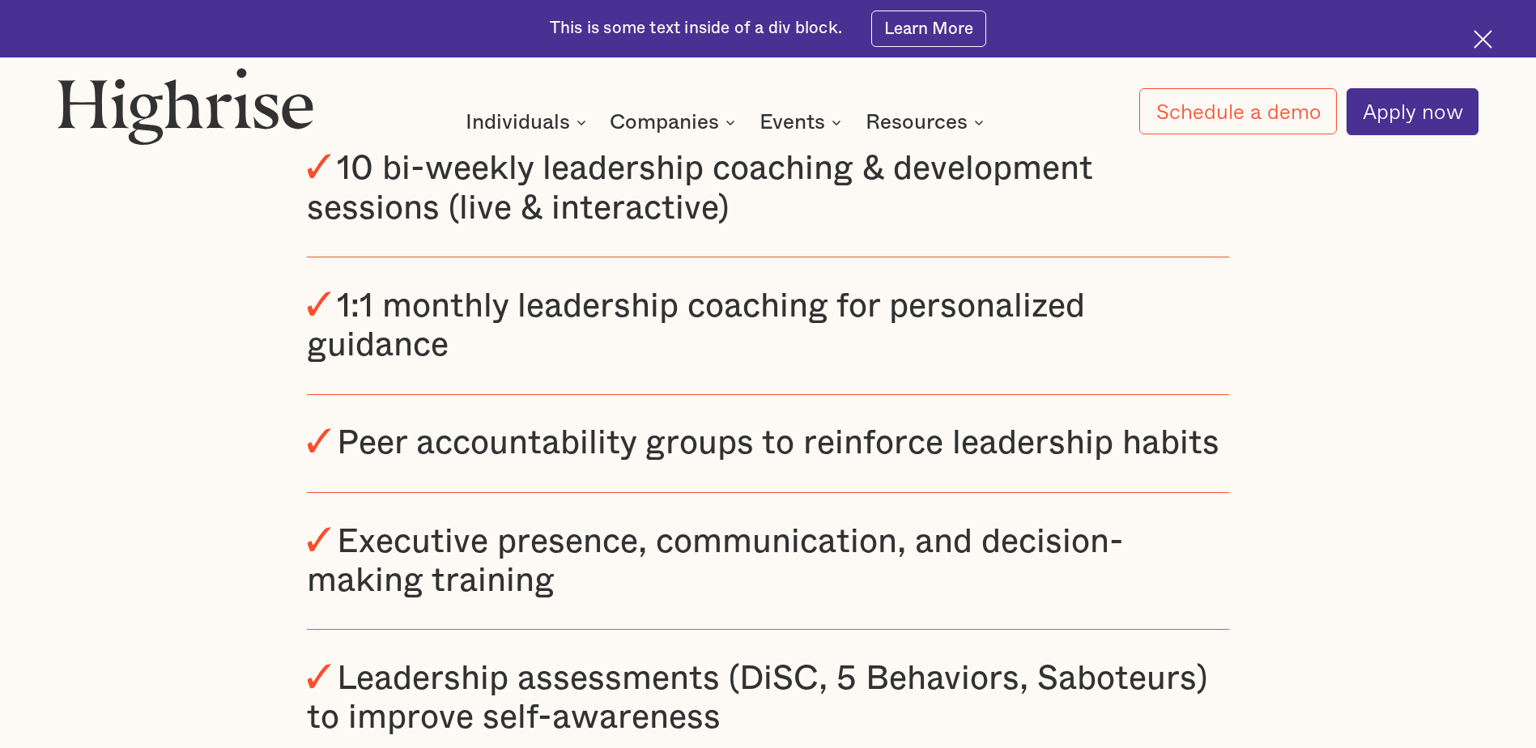
scroll to position [2996, 0]
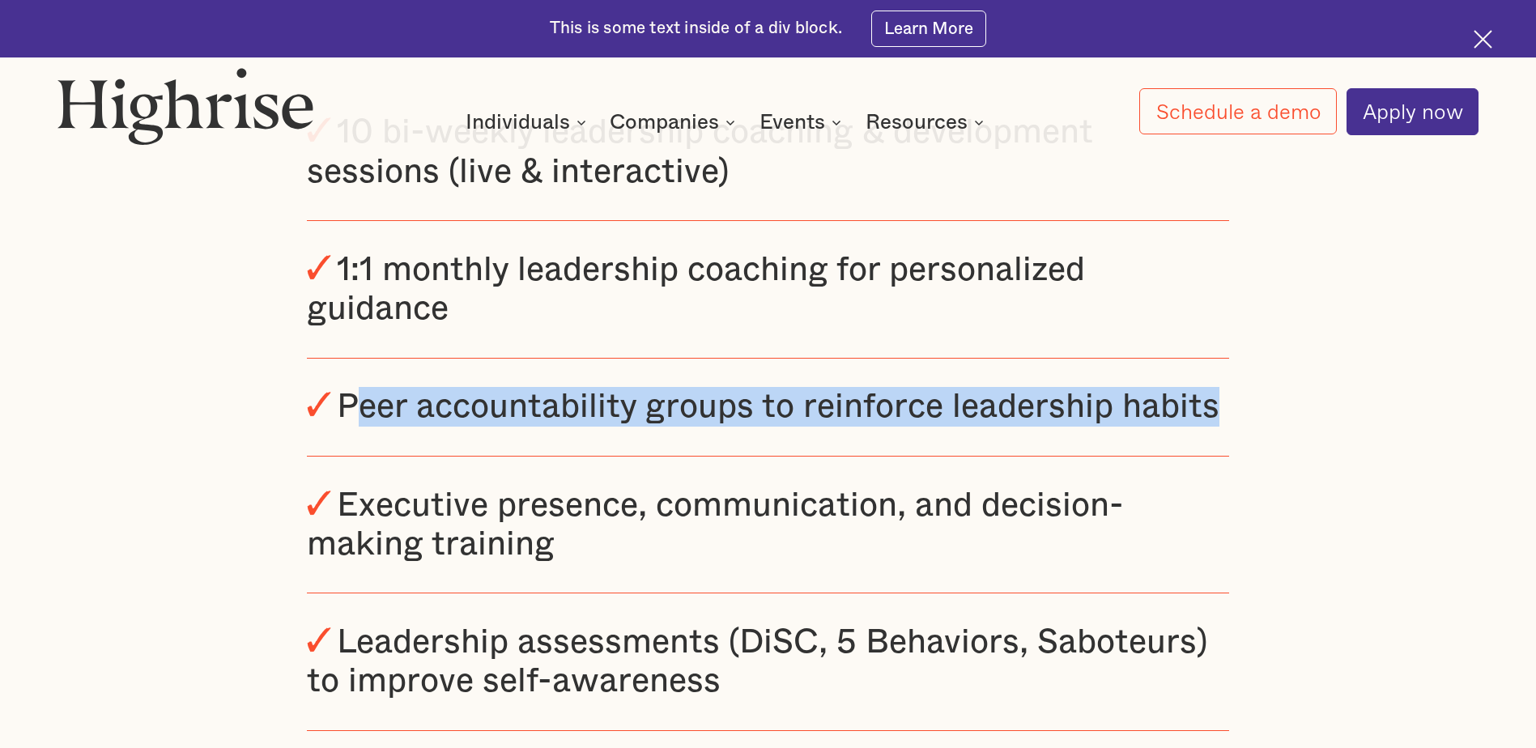
drag, startPoint x: 360, startPoint y: 428, endPoint x: 1249, endPoint y: 444, distance: 888.4
click at [1249, 444] on div "Program Structure 10 bi-weekly leadership coaching & development sessions (live…" at bounding box center [768, 381] width 1536 height 915
drag, startPoint x: 1249, startPoint y: 444, endPoint x: 1018, endPoint y: 438, distance: 230.8
click at [1018, 423] on div "Peer accountability groups to reinforce leadership habits" at bounding box center [778, 406] width 883 height 33
drag, startPoint x: 1219, startPoint y: 432, endPoint x: 236, endPoint y: 432, distance: 983.0
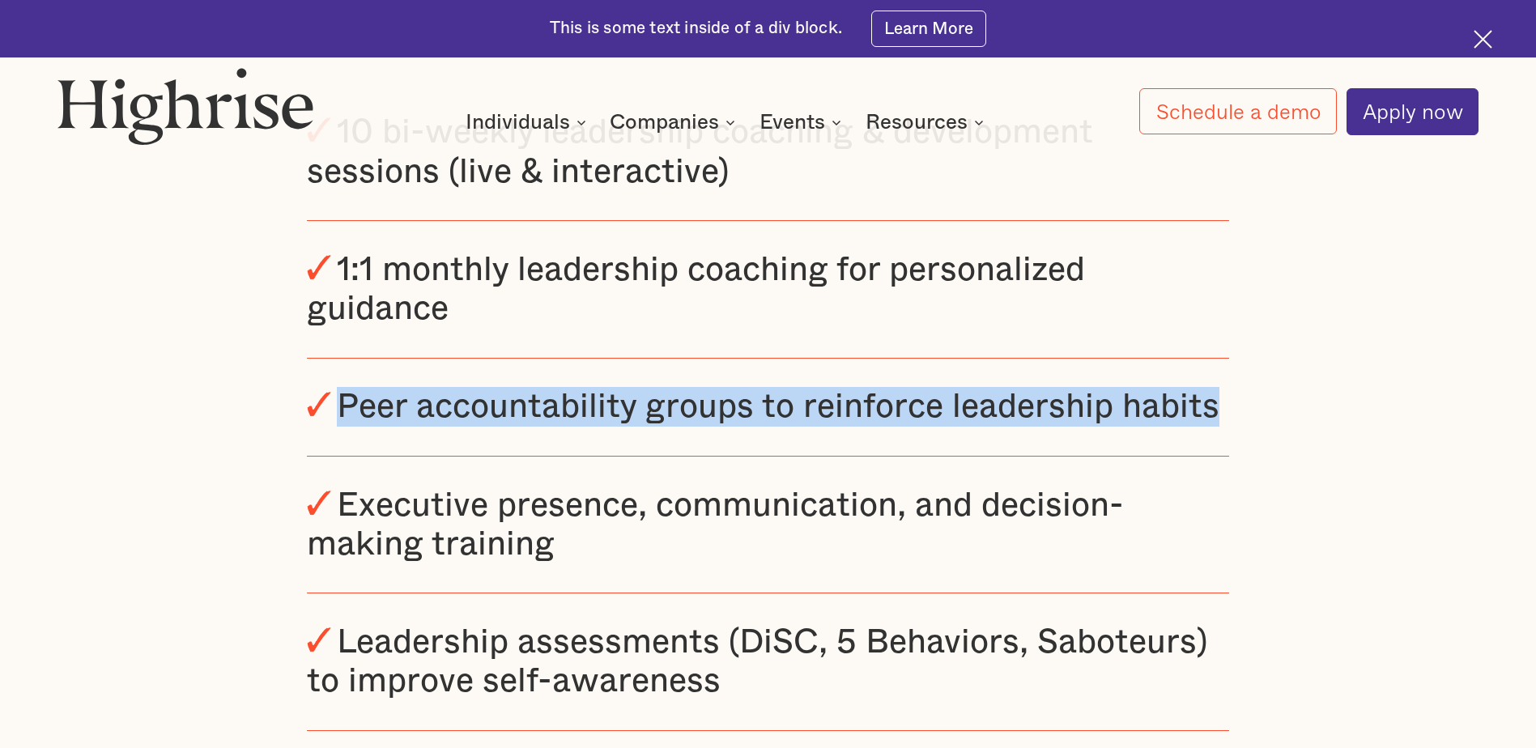
click at [236, 432] on div "Program Structure 10 bi-weekly leadership coaching & development sessions (live…" at bounding box center [768, 381] width 1536 height 915
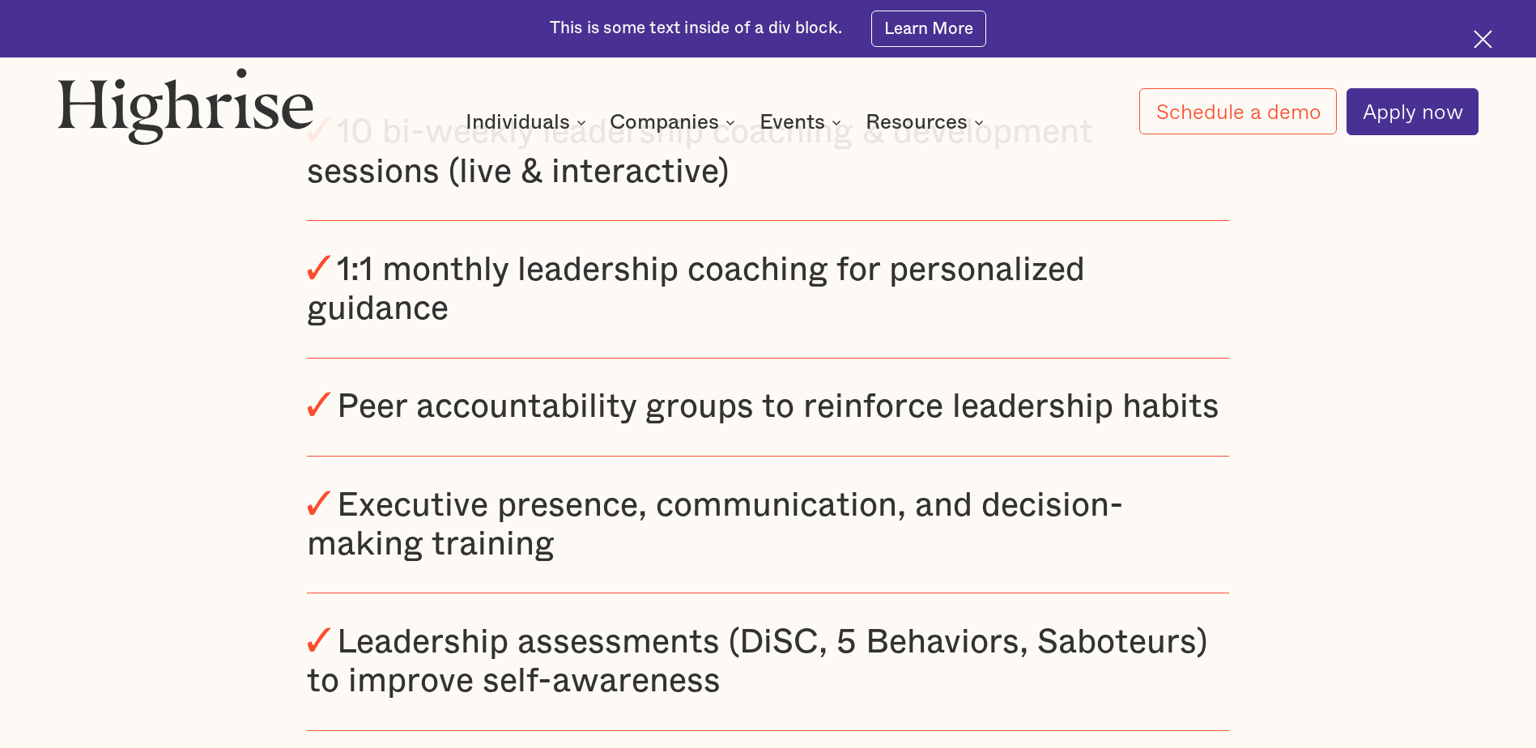
drag, startPoint x: 236, startPoint y: 432, endPoint x: 398, endPoint y: 525, distance: 186.4
click at [398, 525] on div "Executive presence, communication, and decision-making training" at bounding box center [715, 525] width 817 height 72
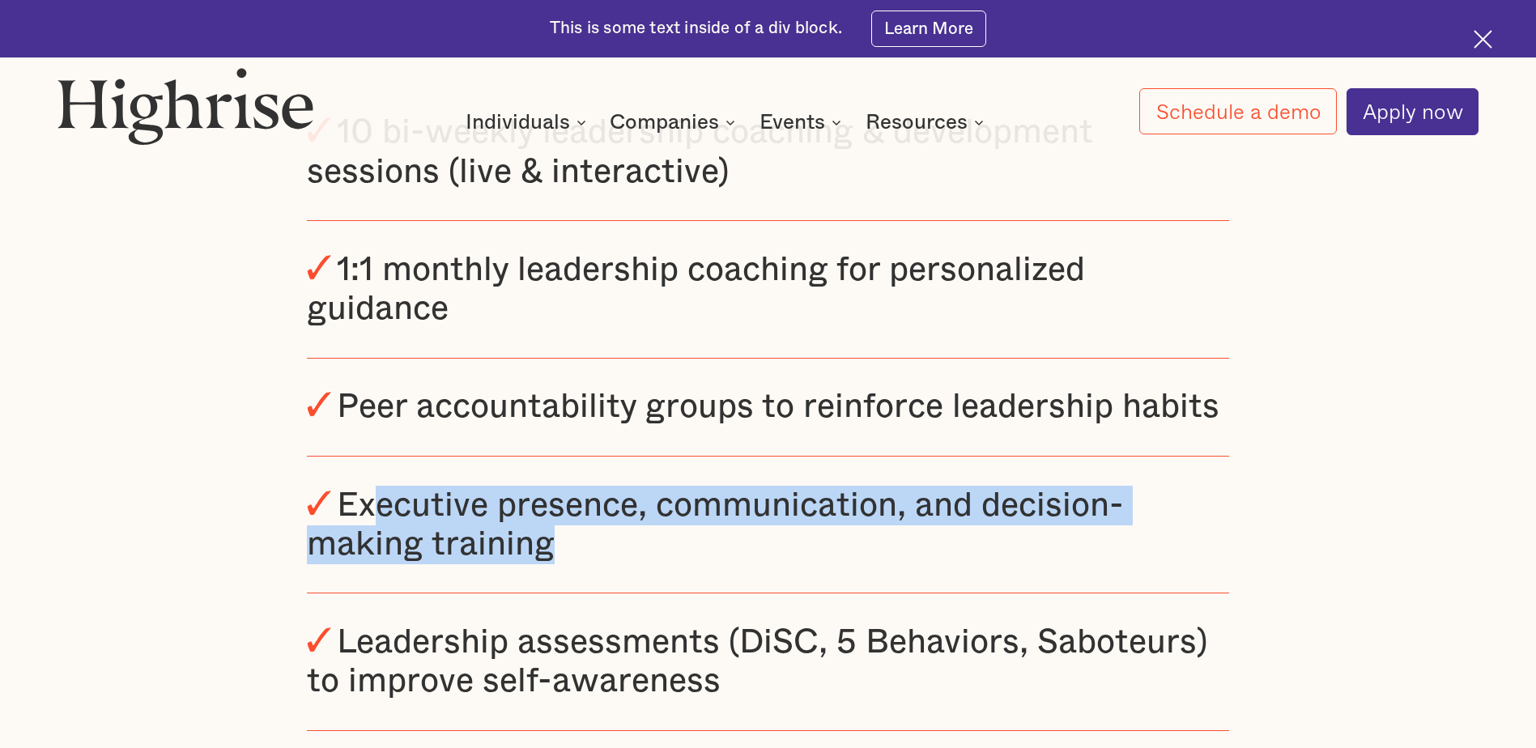
drag, startPoint x: 366, startPoint y: 536, endPoint x: 700, endPoint y: 609, distance: 341.5
click at [700, 594] on div "Executive presence, communication, and decision-making training" at bounding box center [767, 525] width 921 height 137
drag, startPoint x: 700, startPoint y: 609, endPoint x: 506, endPoint y: 559, distance: 199.7
click at [506, 561] on div "Executive presence, communication, and decision-making training" at bounding box center [715, 525] width 817 height 72
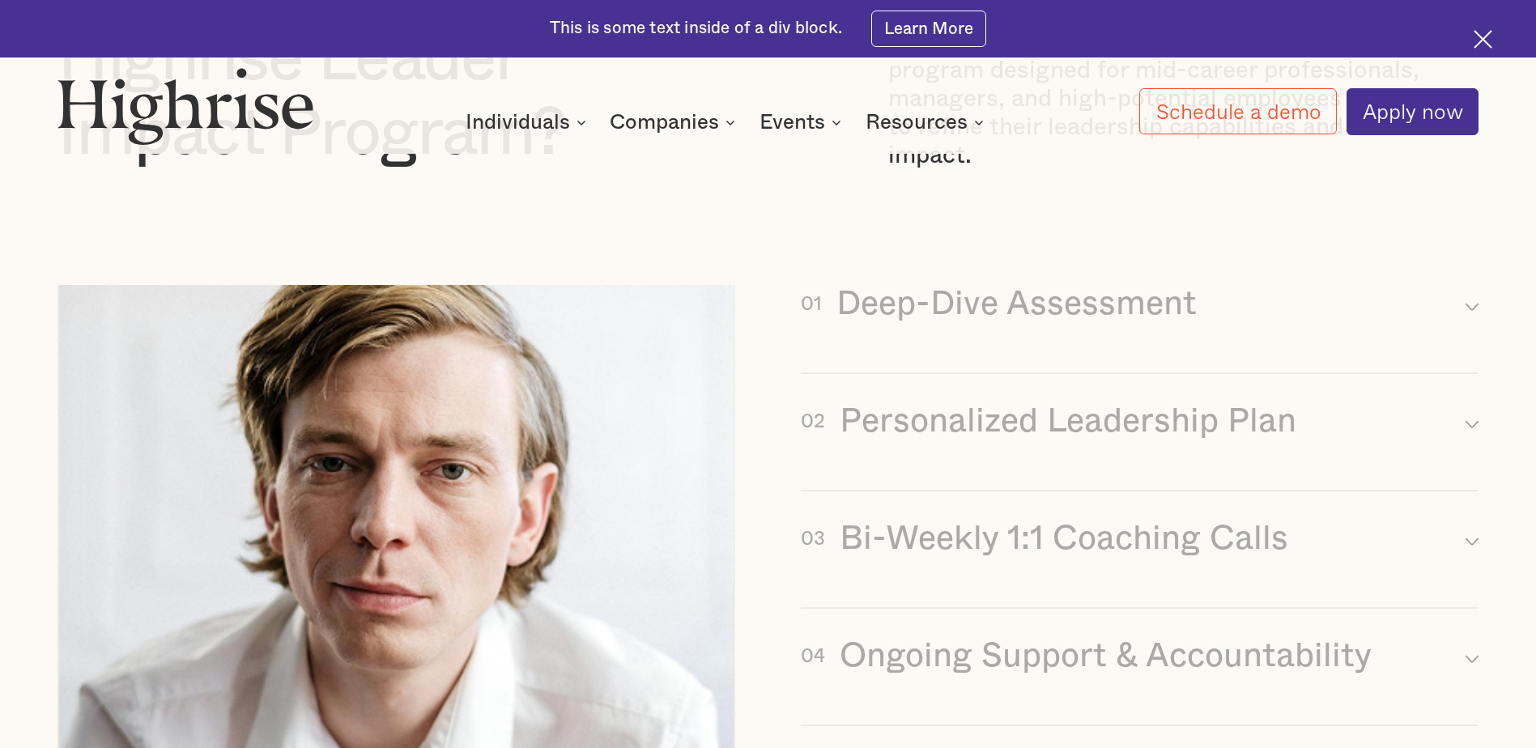
scroll to position [1457, 0]
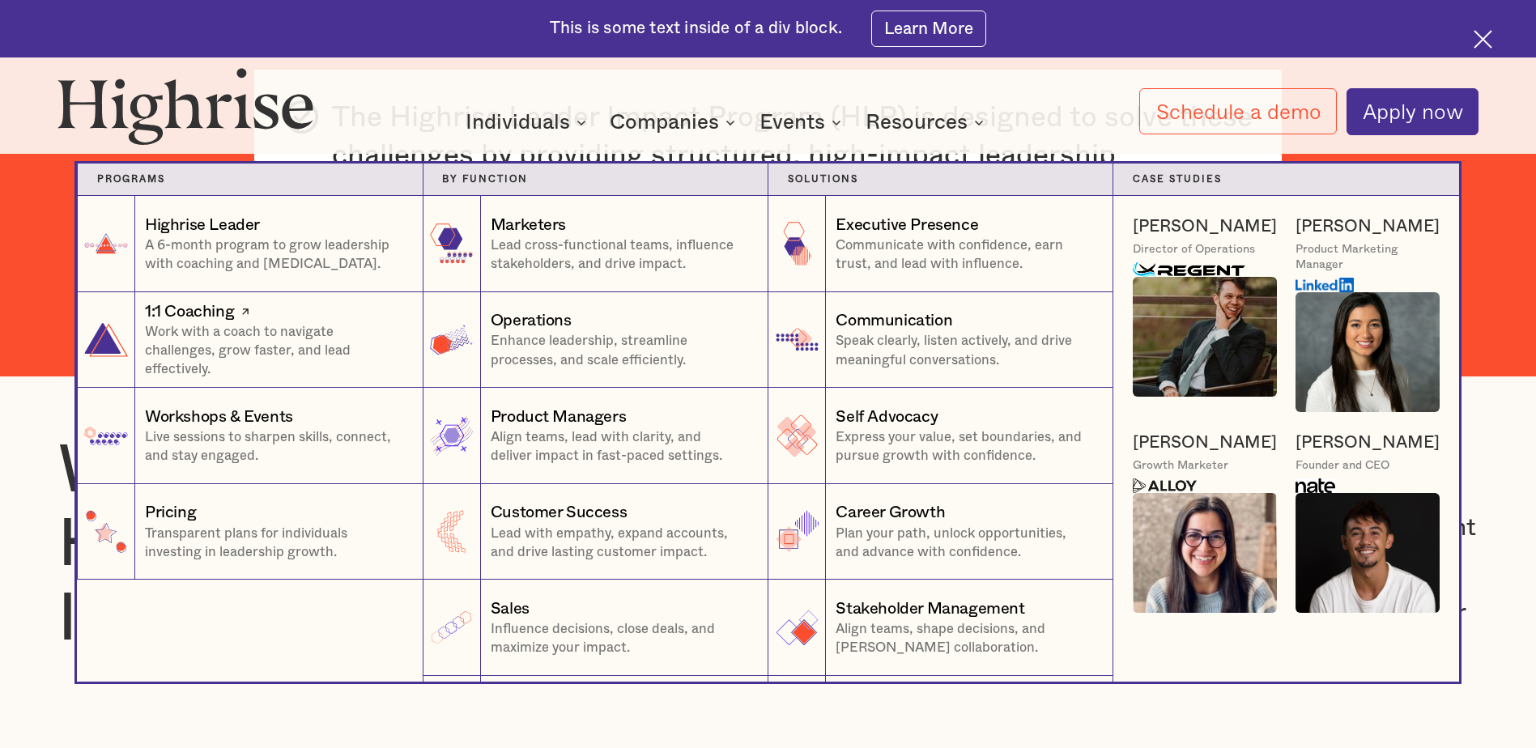
click at [192, 313] on div "1:1 Coaching" at bounding box center [189, 311] width 89 height 23
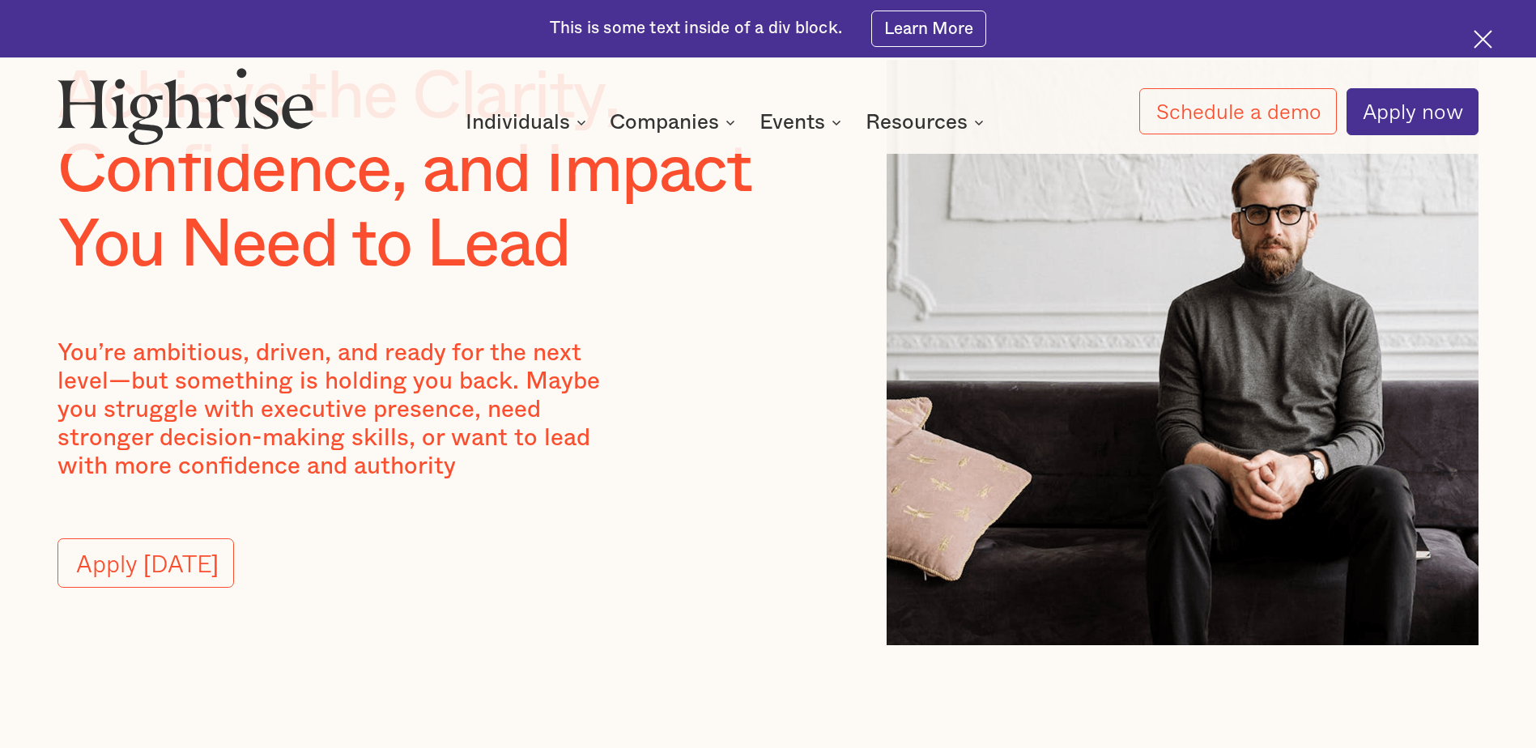
scroll to position [243, 0]
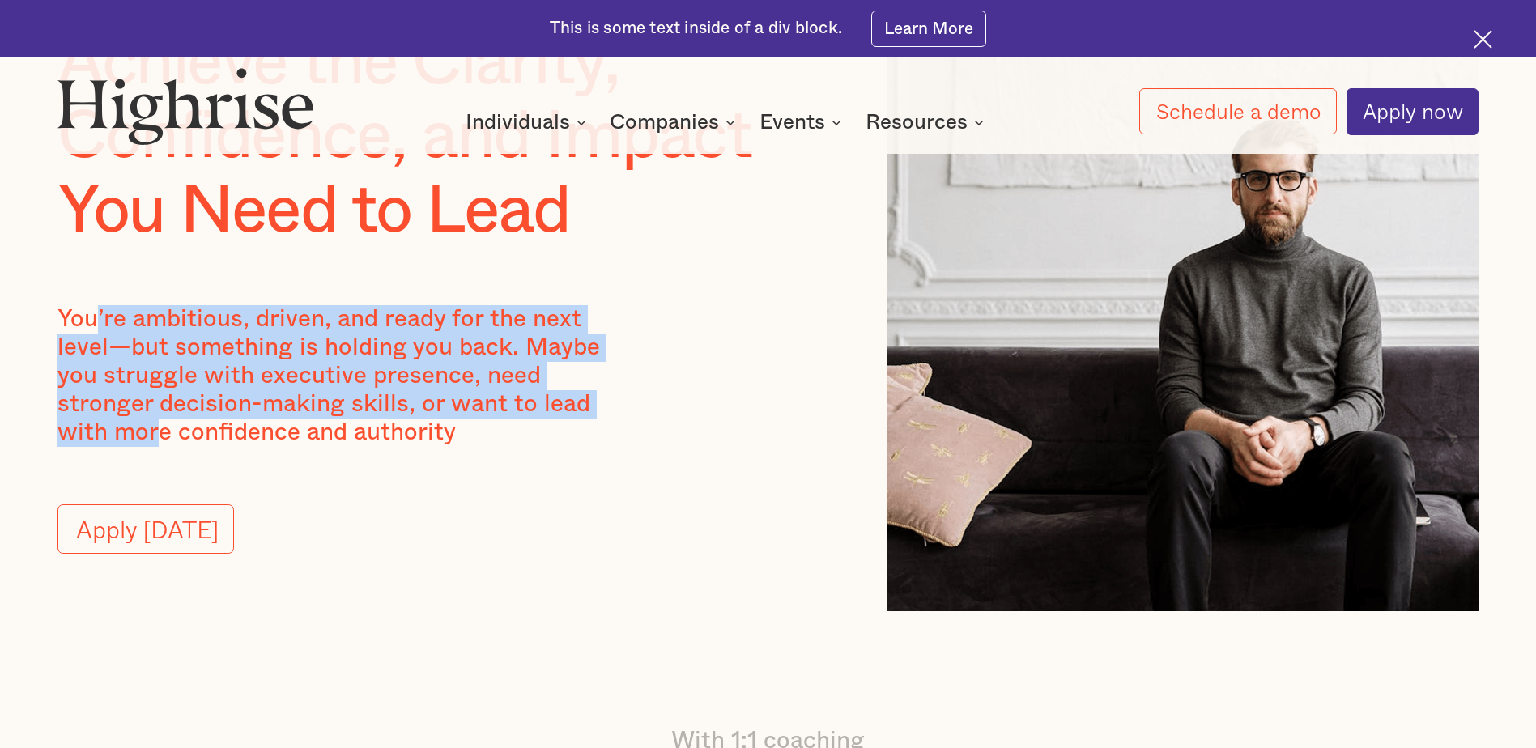
drag, startPoint x: 95, startPoint y: 323, endPoint x: 594, endPoint y: 424, distance: 509.7
click at [594, 424] on p "You’re ambitious, driven, and ready for the next level—but something is holding…" at bounding box center [345, 376] width 576 height 142
drag, startPoint x: 594, startPoint y: 424, endPoint x: 419, endPoint y: 384, distance: 179.5
click at [419, 384] on p "You’re ambitious, driven, and ready for the next level—but something is holding…" at bounding box center [345, 376] width 576 height 142
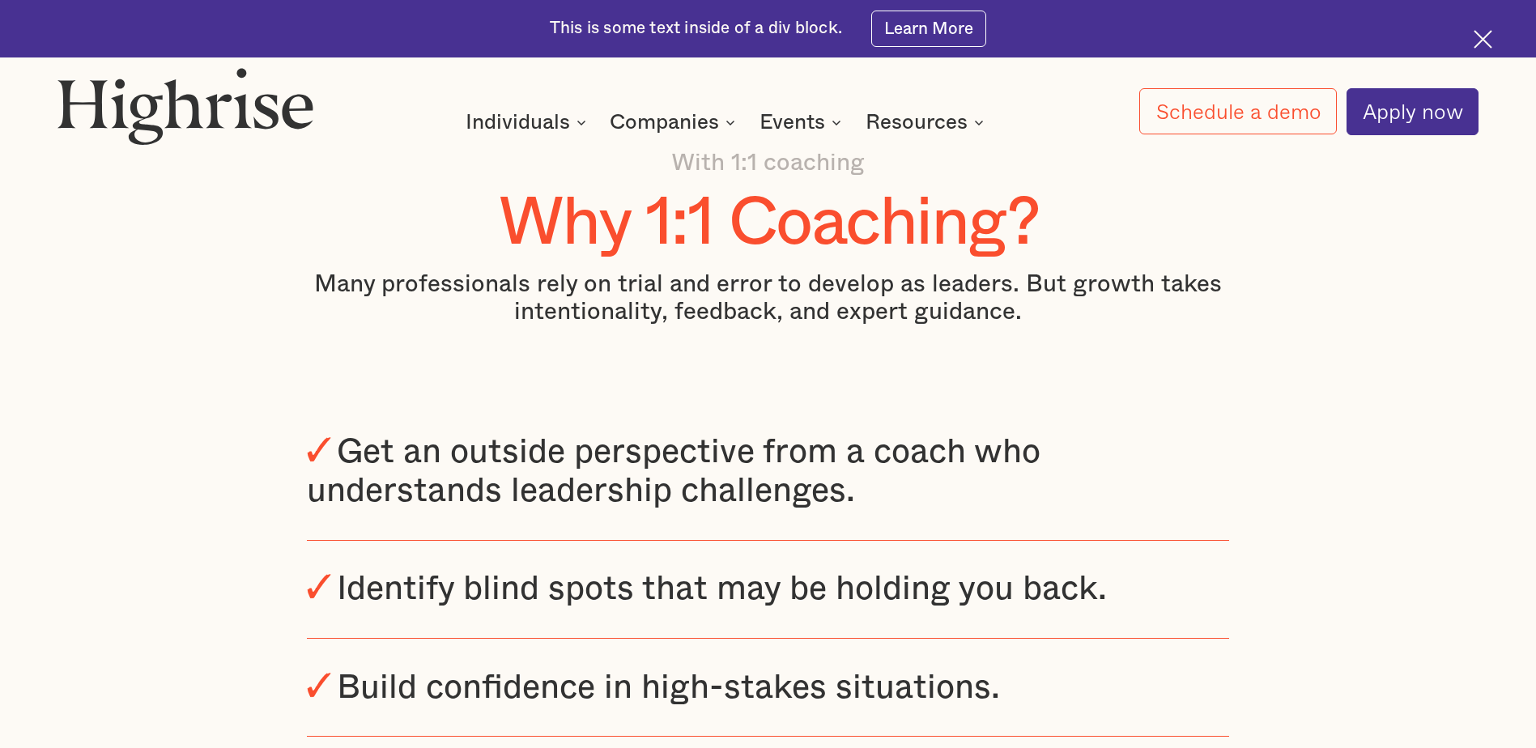
scroll to position [648, 0]
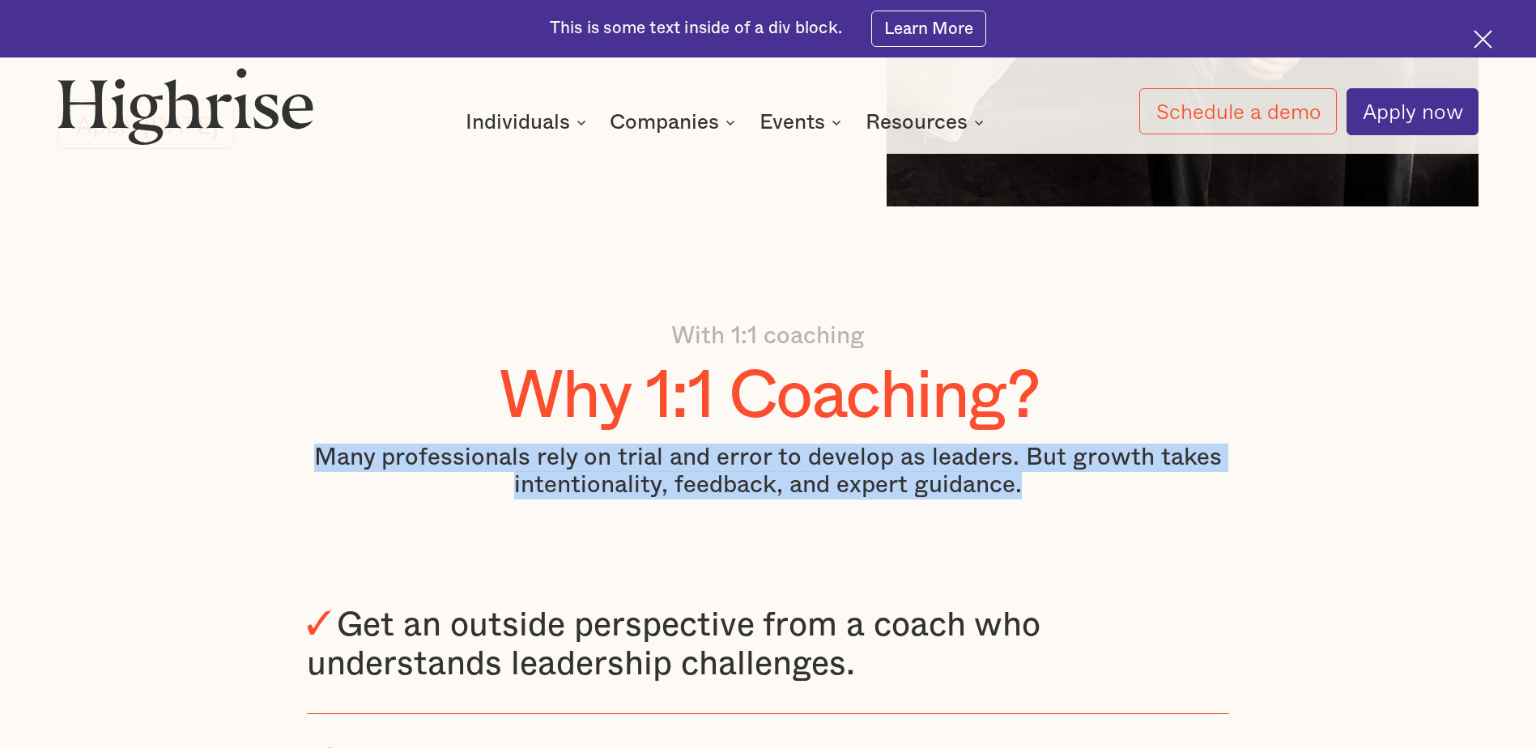
drag, startPoint x: 323, startPoint y: 460, endPoint x: 1093, endPoint y: 504, distance: 771.3
click at [1093, 500] on p "Many professionals rely on trial and error to develop as leaders. But growth ta…" at bounding box center [767, 472] width 921 height 57
drag, startPoint x: 1093, startPoint y: 504, endPoint x: 1012, endPoint y: 496, distance: 81.3
click at [1012, 496] on p "Many professionals rely on trial and error to develop as leaders. But growth ta…" at bounding box center [767, 472] width 921 height 57
drag, startPoint x: 1012, startPoint y: 496, endPoint x: 289, endPoint y: 460, distance: 724.0
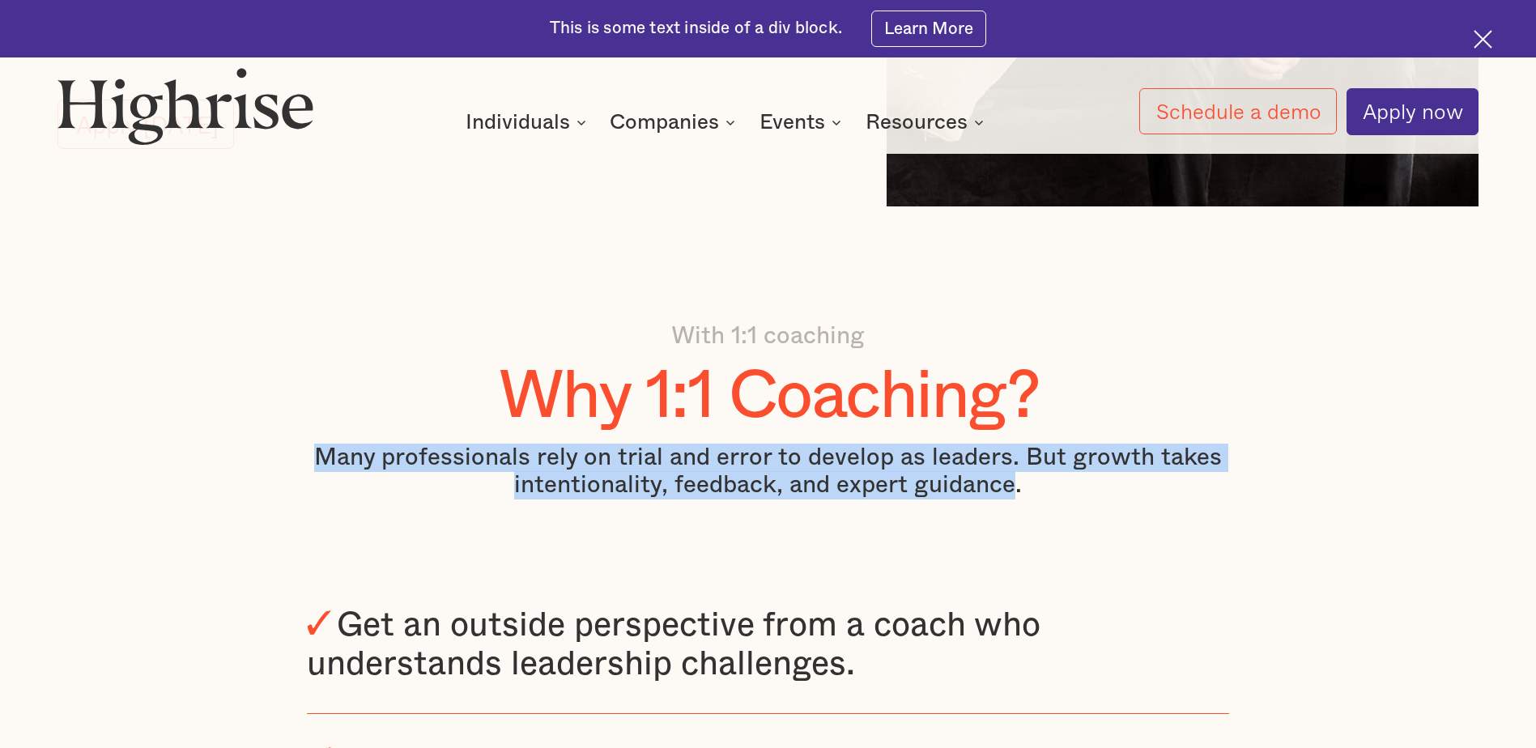
click at [289, 460] on div "With 1:1 coaching Why 1:1 Coaching? Many professionals rely on trial and error …" at bounding box center [768, 738] width 1536 height 833
drag, startPoint x: 289, startPoint y: 460, endPoint x: 753, endPoint y: 499, distance: 465.6
click at [753, 499] on p "Many professionals rely on trial and error to develop as leaders. But growth ta…" at bounding box center [767, 472] width 921 height 57
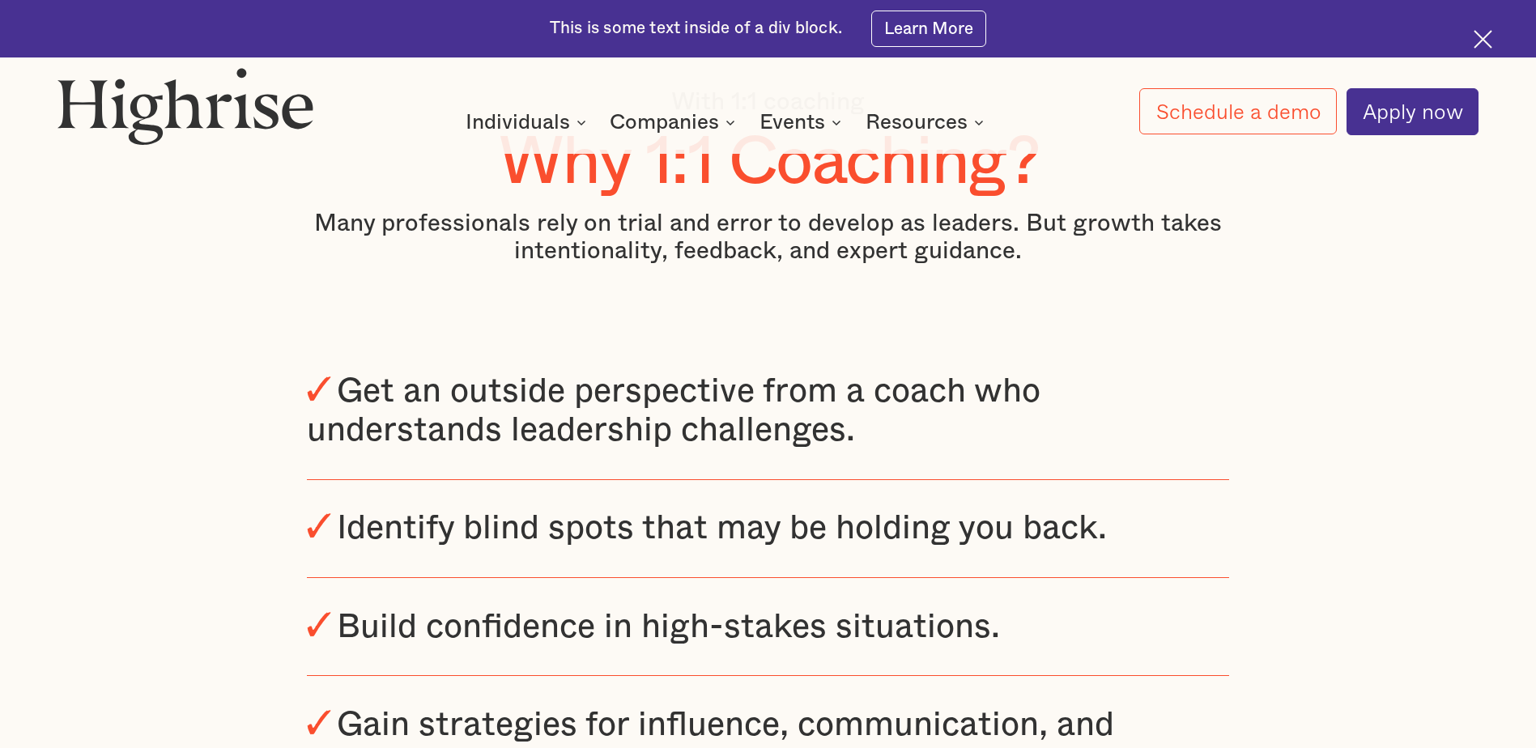
scroll to position [891, 0]
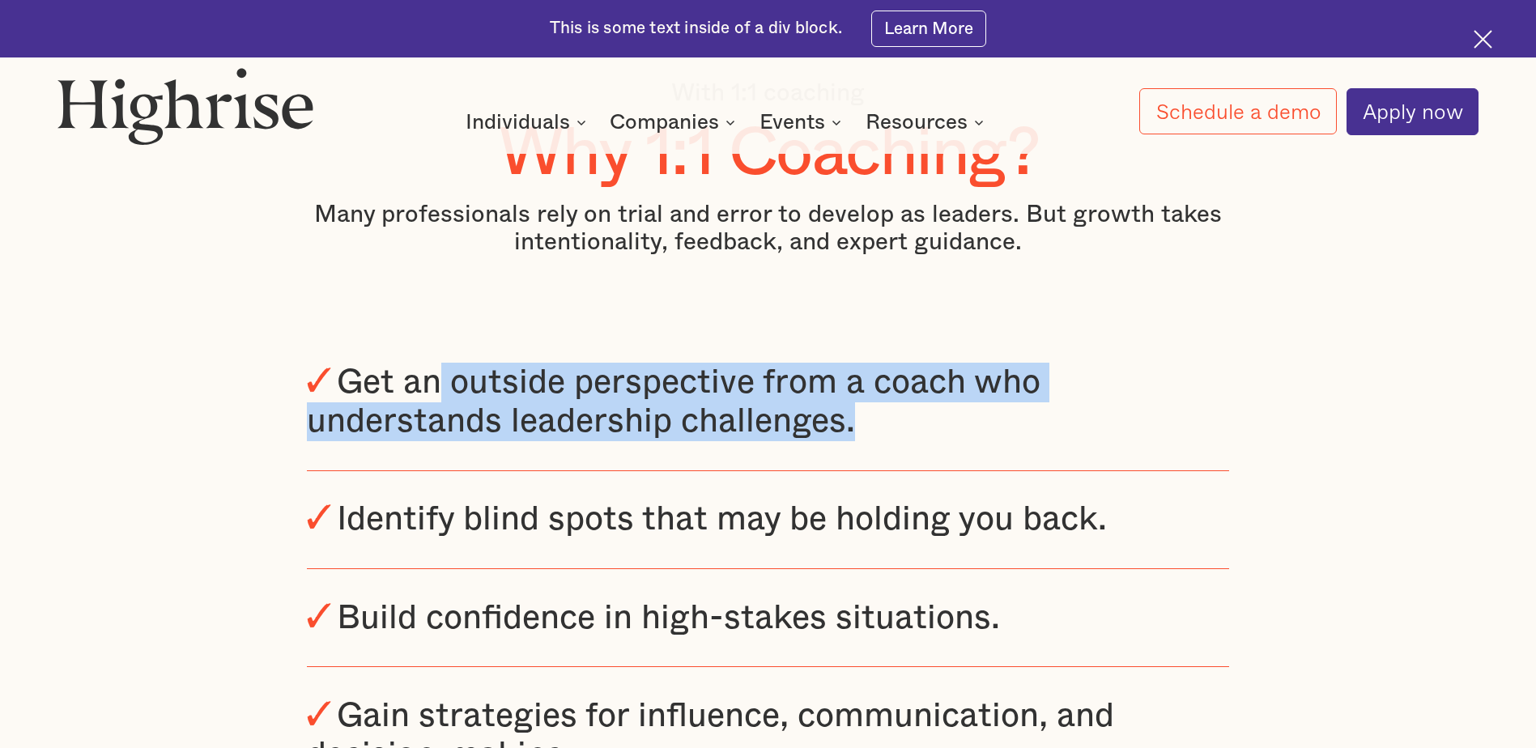
drag, startPoint x: 439, startPoint y: 398, endPoint x: 902, endPoint y: 440, distance: 465.1
click at [902, 440] on div "Get an outside perspective from a coach who understands leadership challenges." at bounding box center [767, 402] width 921 height 79
drag, startPoint x: 902, startPoint y: 440, endPoint x: 661, endPoint y: 417, distance: 242.4
click at [661, 417] on div "Get an outside perspective from a coach who understands leadership challenges." at bounding box center [674, 402] width 734 height 72
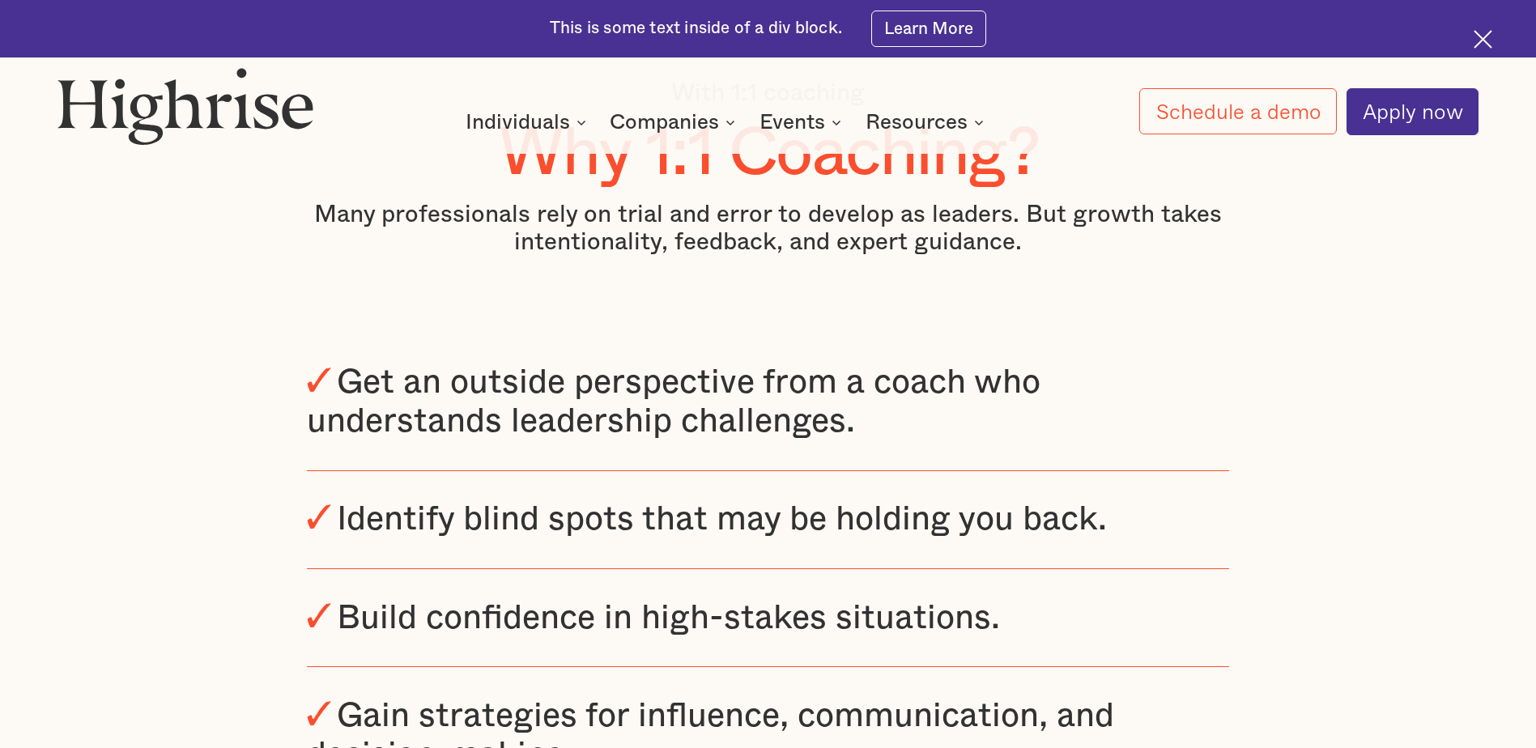
click at [446, 527] on div "Identify blind spots that may be holding you back." at bounding box center [722, 519] width 770 height 33
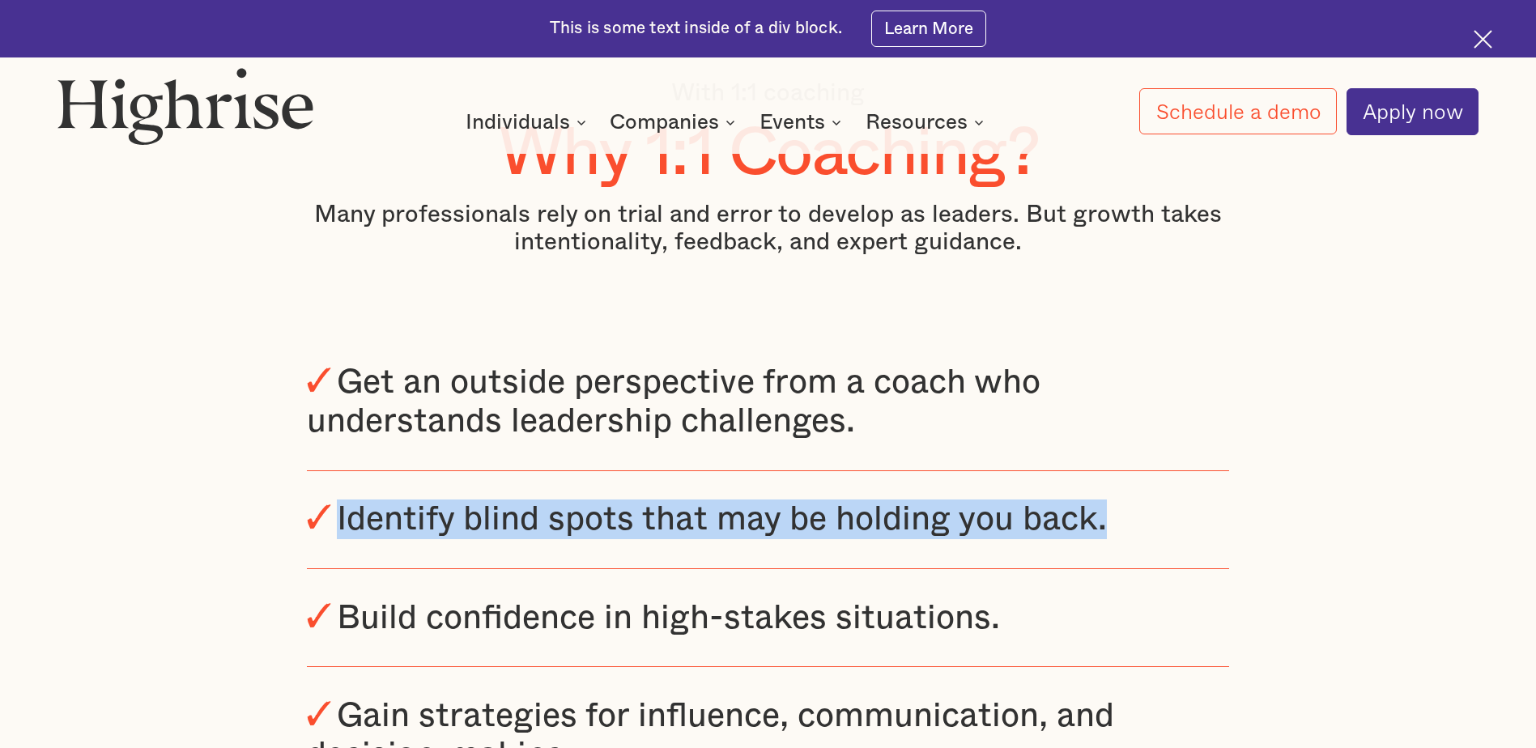
click at [446, 527] on div "Identify blind spots that may be holding you back." at bounding box center [722, 519] width 770 height 33
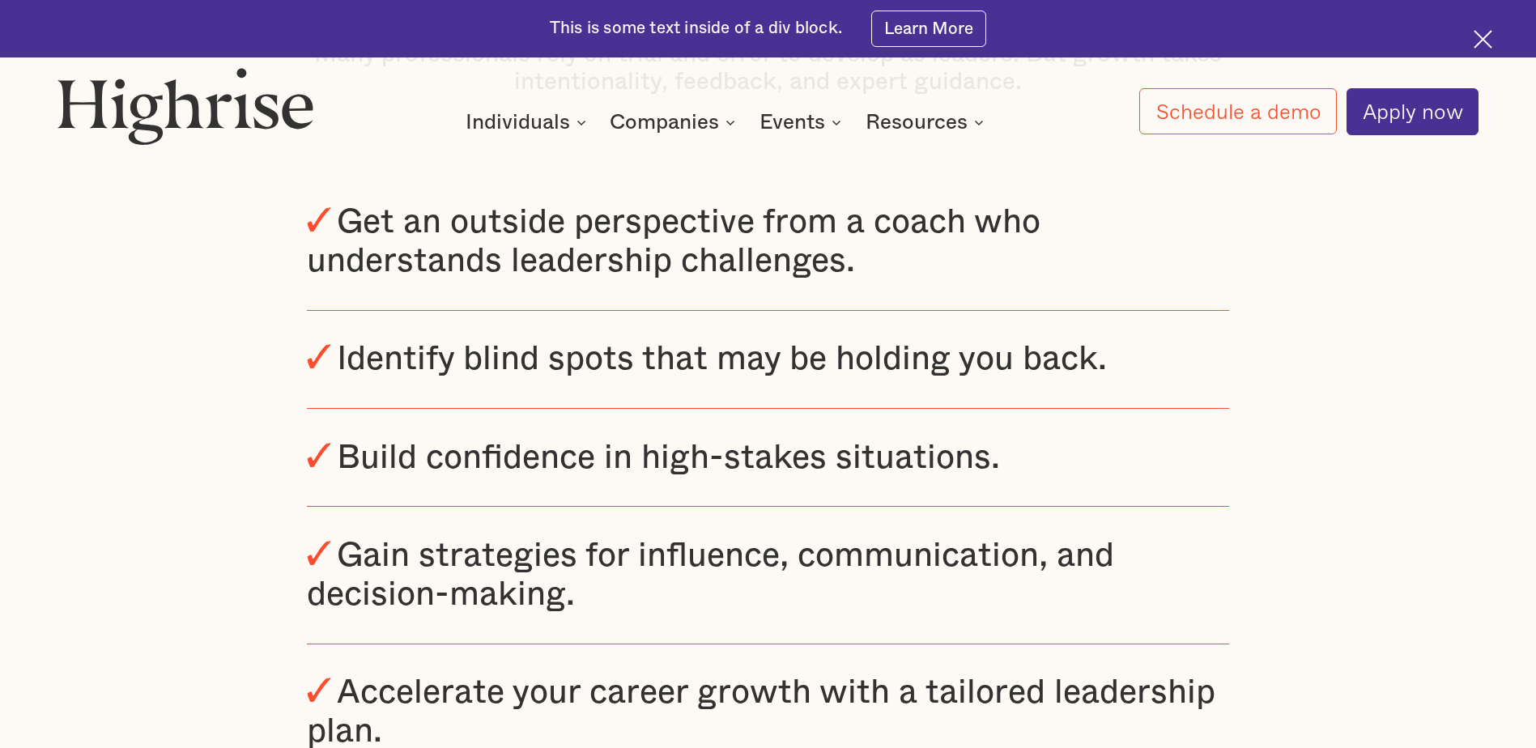
scroll to position [1053, 0]
click at [432, 465] on div "Build confidence in high-stakes situations." at bounding box center [668, 456] width 663 height 33
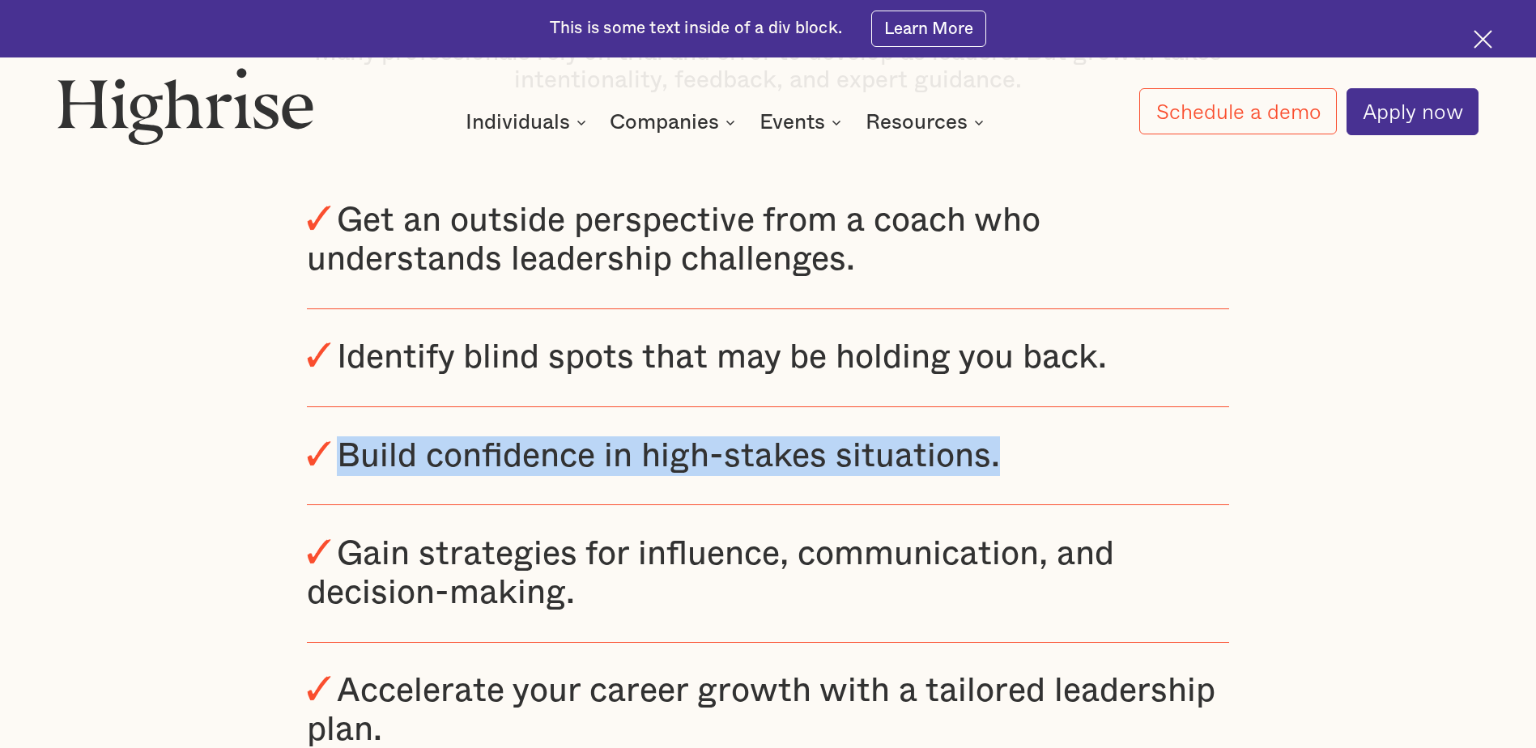
click at [432, 465] on div "Build confidence in high-stakes situations." at bounding box center [668, 456] width 663 height 33
drag, startPoint x: 432, startPoint y: 465, endPoint x: 904, endPoint y: 478, distance: 471.4
click at [904, 473] on div "Build confidence in high-stakes situations." at bounding box center [668, 456] width 663 height 33
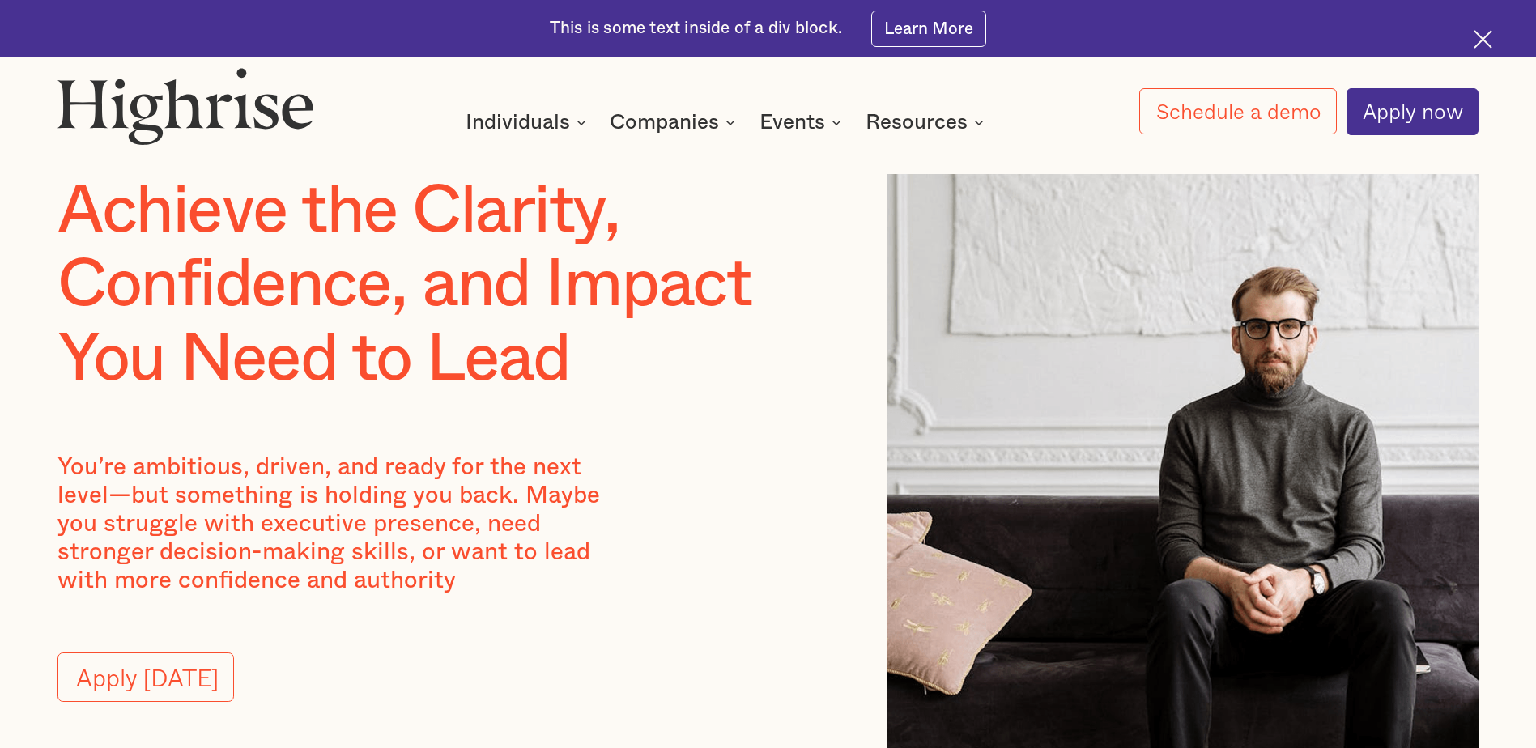
scroll to position [0, 0]
